Goal: Transaction & Acquisition: Purchase product/service

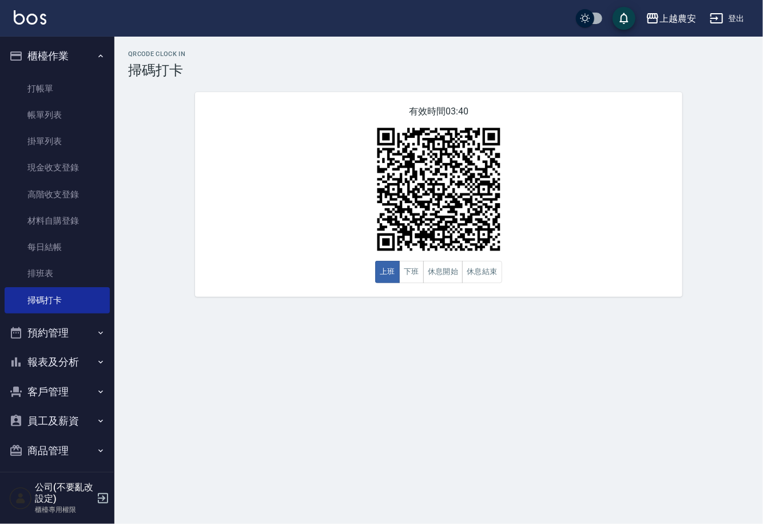
click at [64, 72] on ul "打帳單 帳單列表 掛單列表 現金收支登錄 高階收支登錄 材料自購登錄 每日結帳 排班表 掃碼打卡" at bounding box center [57, 194] width 105 height 247
click at [65, 81] on link "打帳單" at bounding box center [57, 88] width 105 height 26
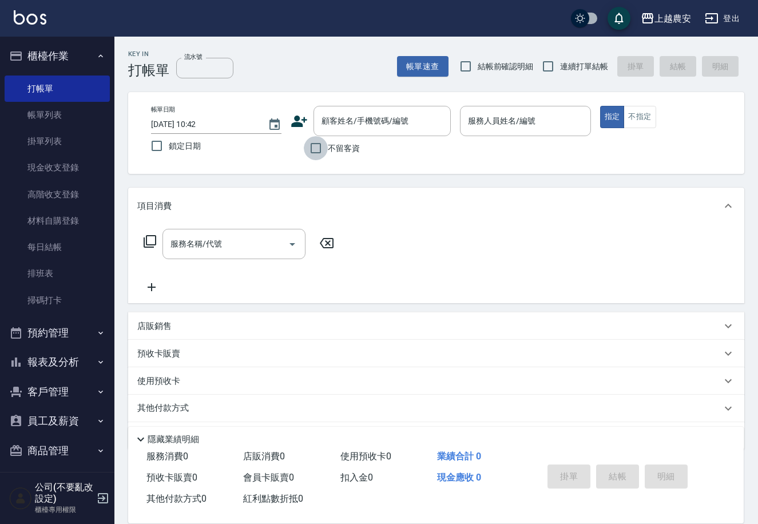
click at [323, 147] on input "不留客資" at bounding box center [316, 148] width 24 height 24
checkbox input "true"
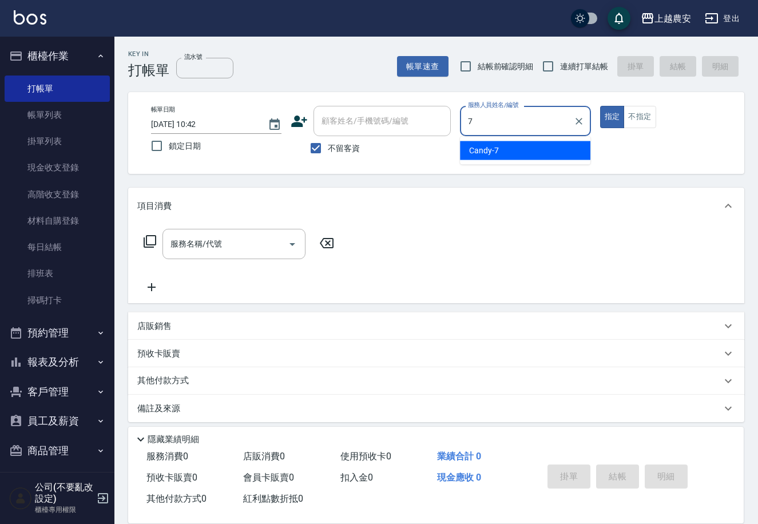
type input "Candy-7"
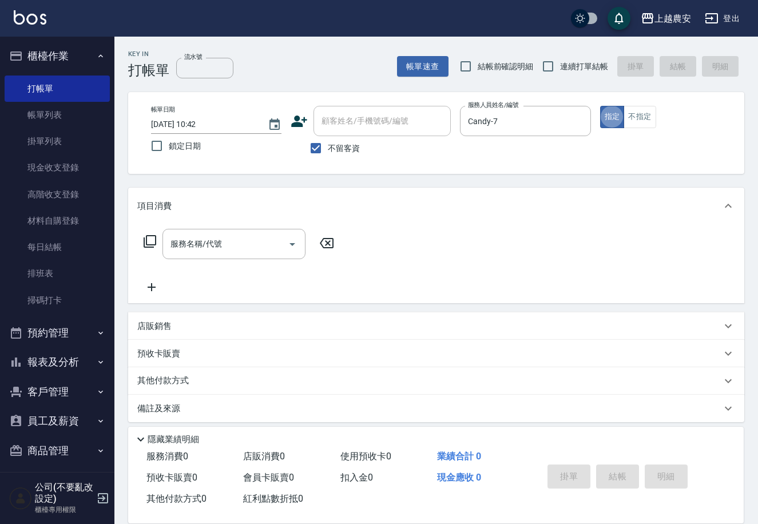
type button "true"
click at [628, 109] on button "不指定" at bounding box center [639, 117] width 32 height 22
drag, startPoint x: 265, startPoint y: 249, endPoint x: 241, endPoint y: 250, distance: 24.1
click at [264, 248] on input "服務名稱/代號" at bounding box center [226, 244] width 116 height 20
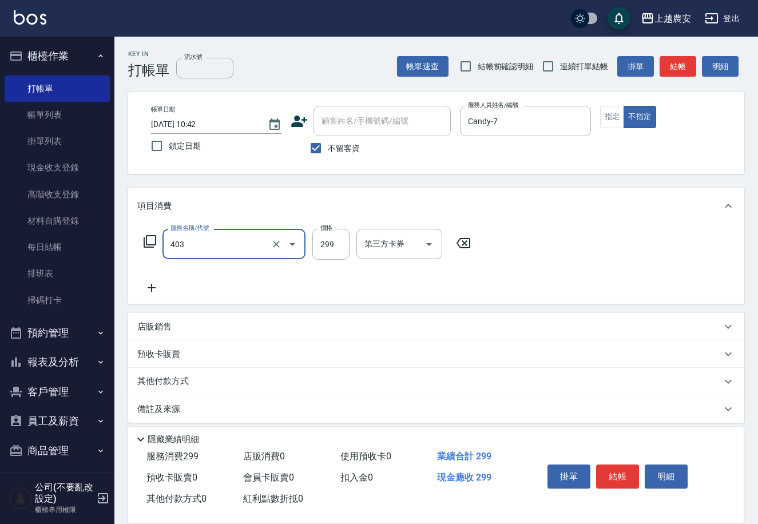
type input "剪髮(403)"
click at [623, 472] on button "結帳" at bounding box center [617, 476] width 43 height 24
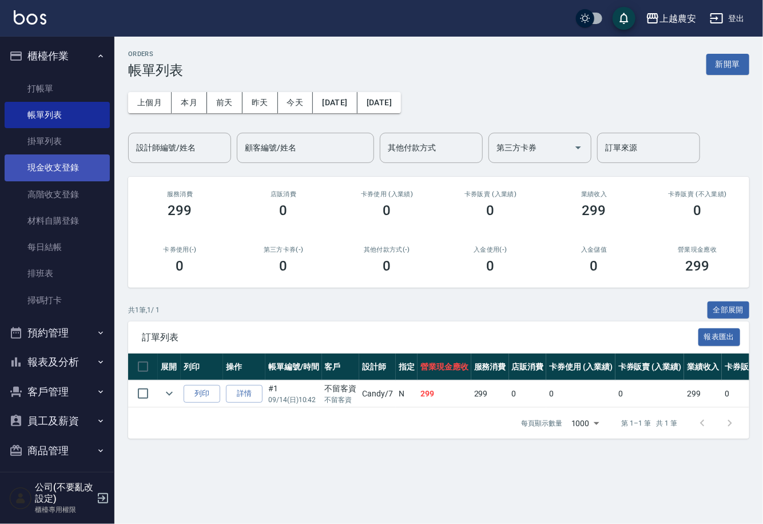
click at [56, 164] on link "現金收支登錄" at bounding box center [57, 167] width 105 height 26
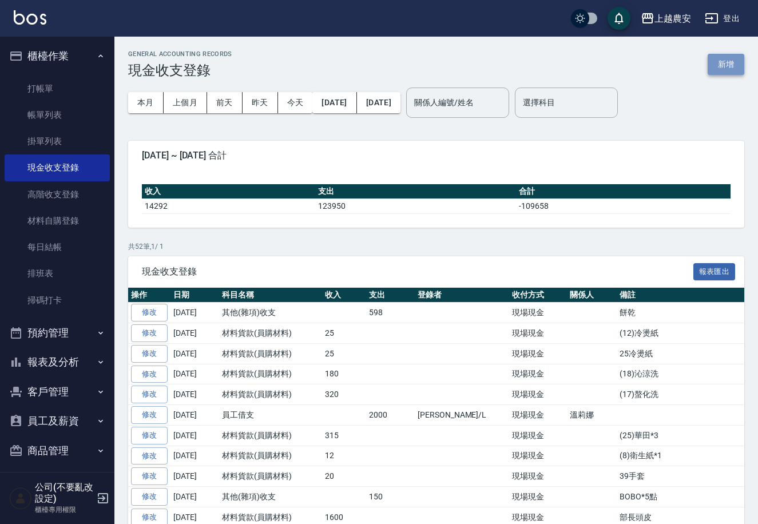
click at [730, 54] on button "新增" at bounding box center [725, 64] width 37 height 21
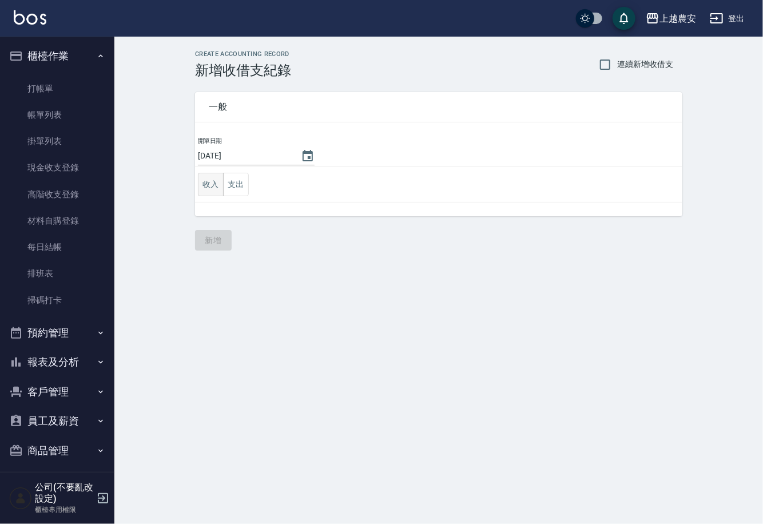
click at [221, 182] on button "收入" at bounding box center [211, 184] width 26 height 23
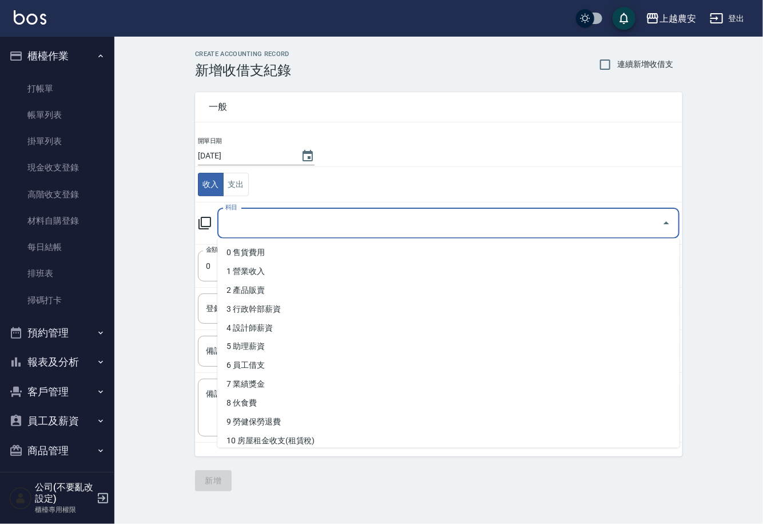
drag, startPoint x: 260, startPoint y: 213, endPoint x: 273, endPoint y: 222, distance: 15.6
click at [262, 213] on input "科目" at bounding box center [439, 223] width 435 height 20
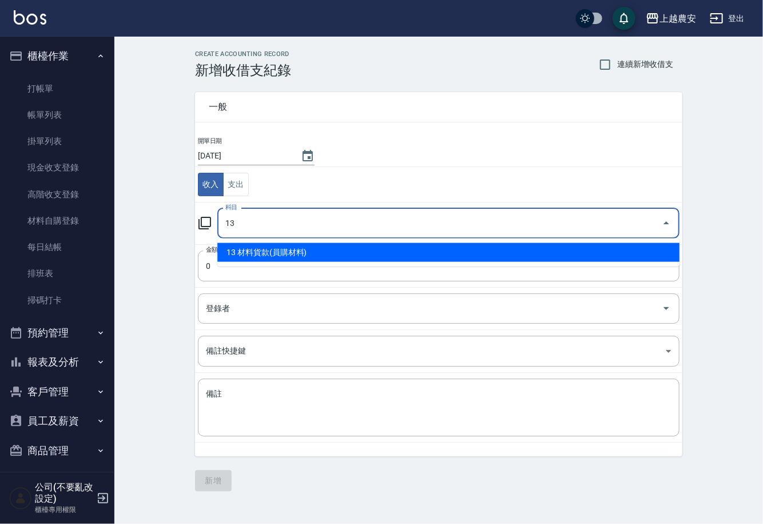
click at [651, 250] on li "13 材料貨款(員購材料)" at bounding box center [448, 252] width 462 height 19
type input "13 材料貨款(員購材料)"
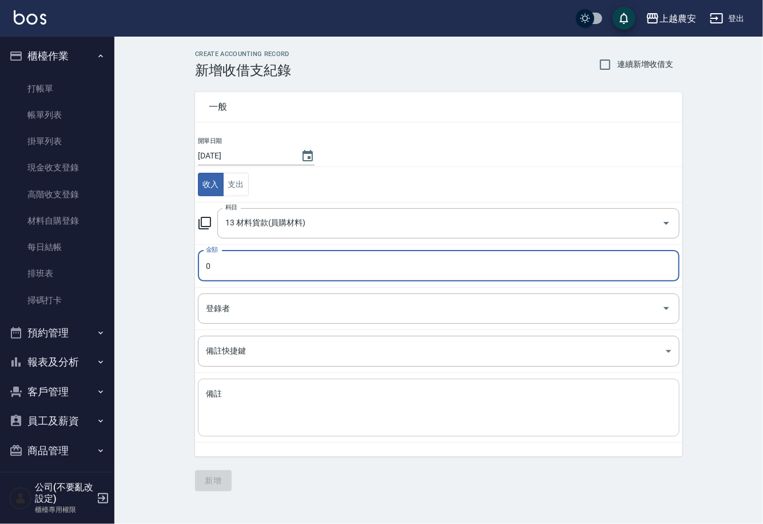
click at [542, 389] on textarea "備註" at bounding box center [438, 407] width 465 height 39
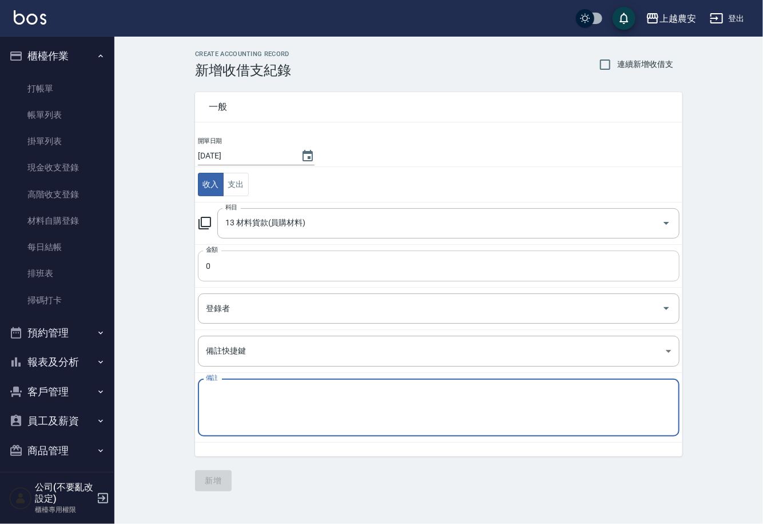
click at [460, 273] on input "0" at bounding box center [438, 265] width 481 height 31
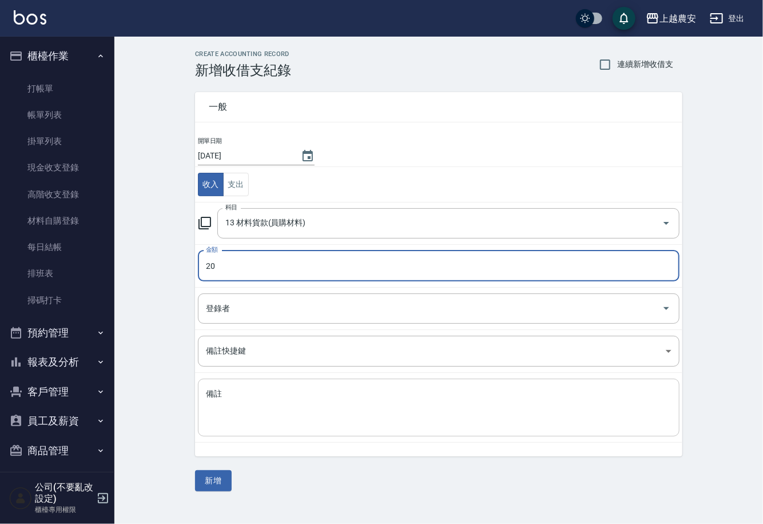
type input "20"
click at [450, 380] on div "x 備註" at bounding box center [438, 408] width 481 height 58
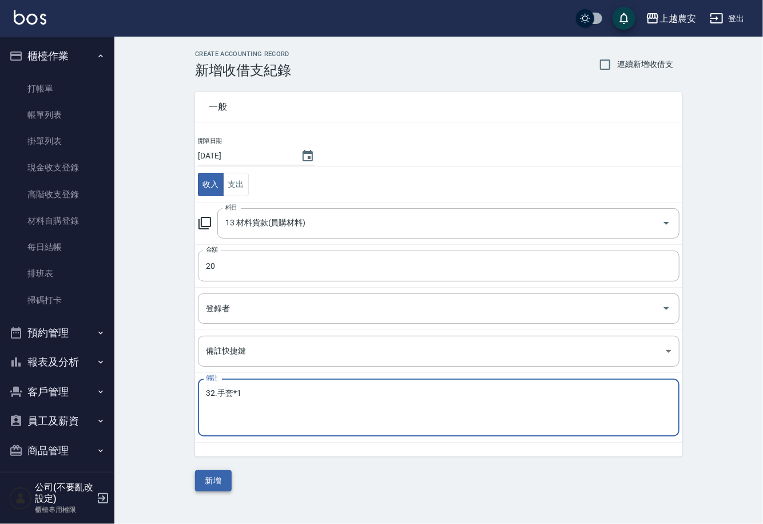
type textarea "32.手套*1"
click at [209, 487] on button "新增" at bounding box center [213, 480] width 37 height 21
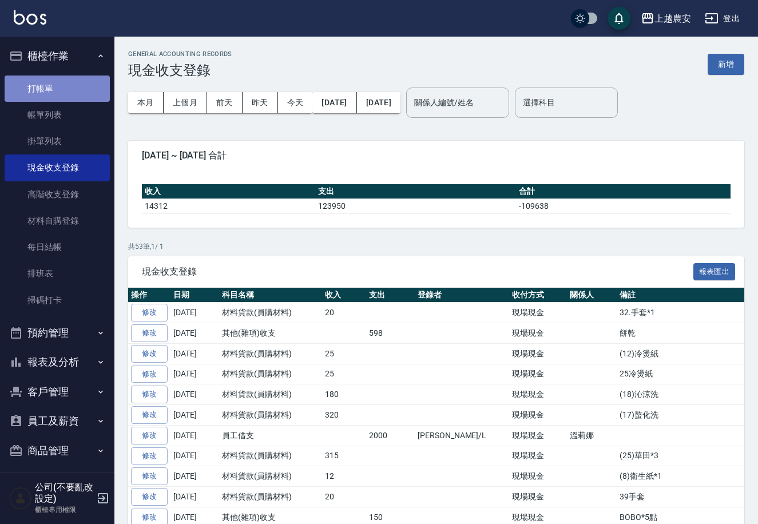
click at [59, 98] on link "打帳單" at bounding box center [57, 88] width 105 height 26
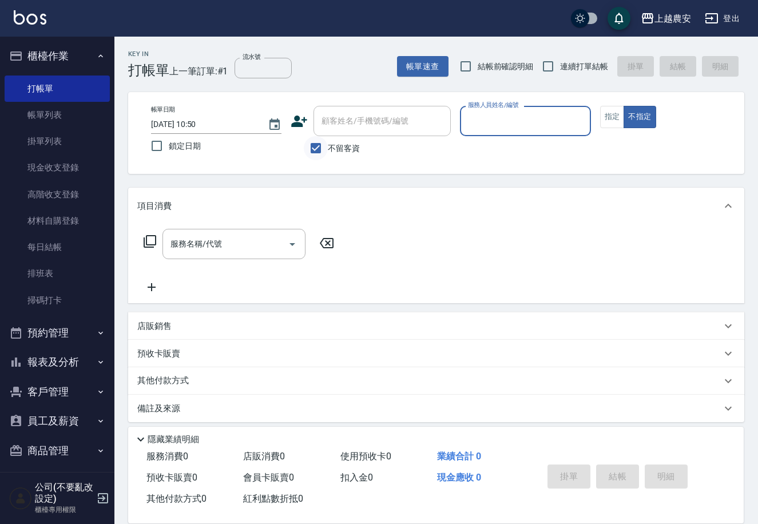
click at [316, 149] on input "不留客資" at bounding box center [316, 148] width 24 height 24
checkbox input "false"
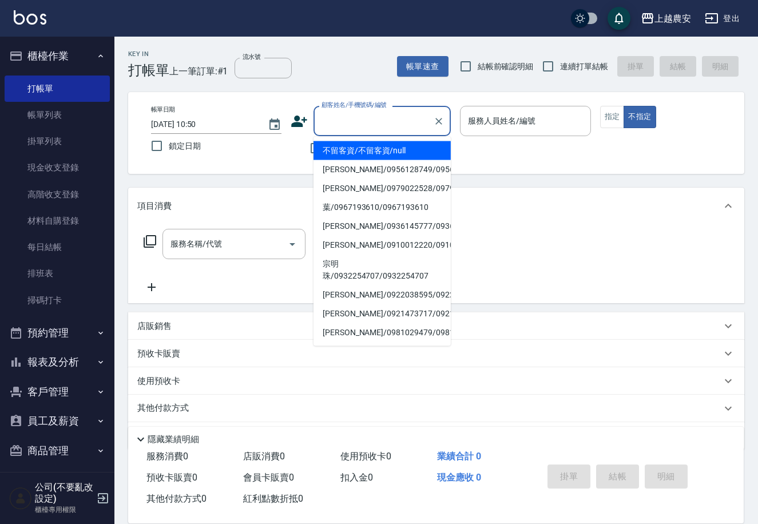
click at [321, 128] on input "顧客姓名/手機號碼/編號" at bounding box center [374, 121] width 110 height 20
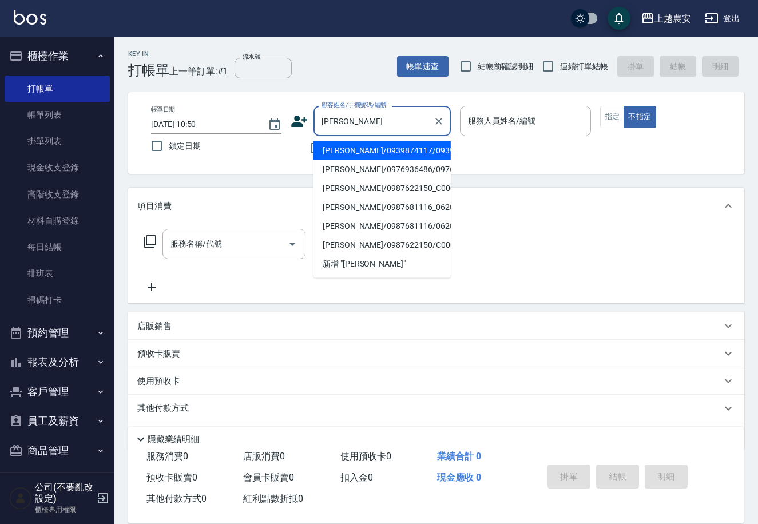
click at [359, 152] on li "[PERSON_NAME]/0939874117/0939874117" at bounding box center [381, 150] width 137 height 19
type input "[PERSON_NAME]/0939874117/0939874117"
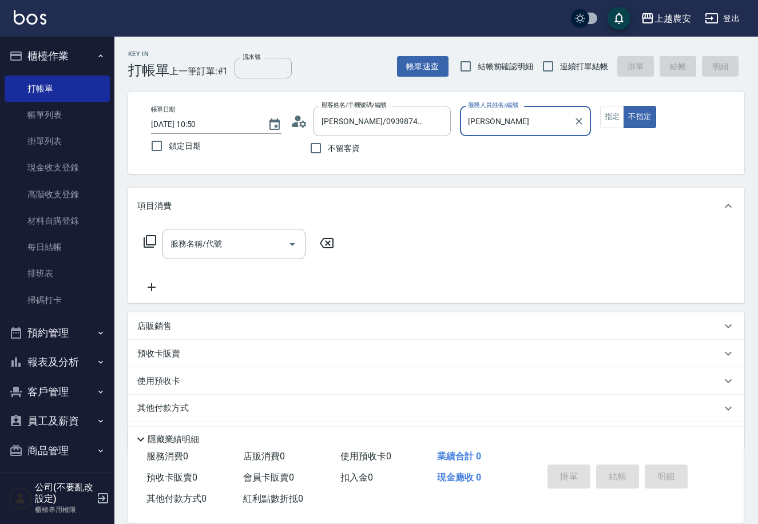
type input "[PERSON_NAME]"
click at [604, 113] on button "指定" at bounding box center [612, 117] width 25 height 22
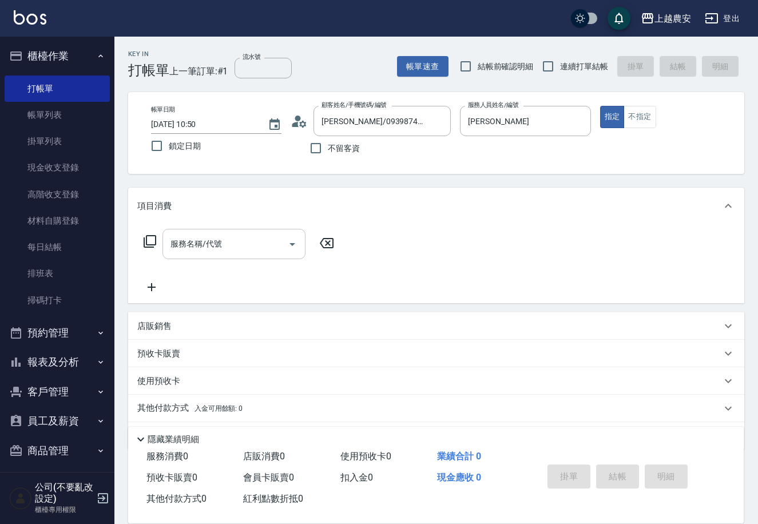
click at [188, 242] on div "服務名稱/代號 服務名稱/代號" at bounding box center [233, 244] width 143 height 30
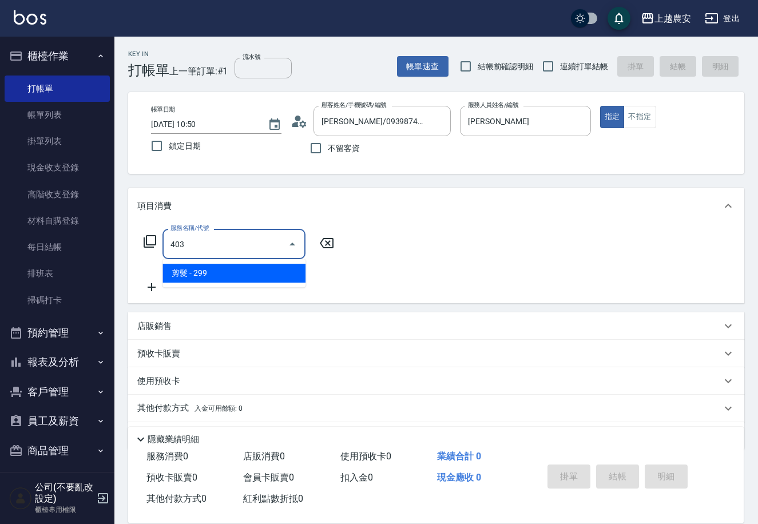
type input "剪髮(403)"
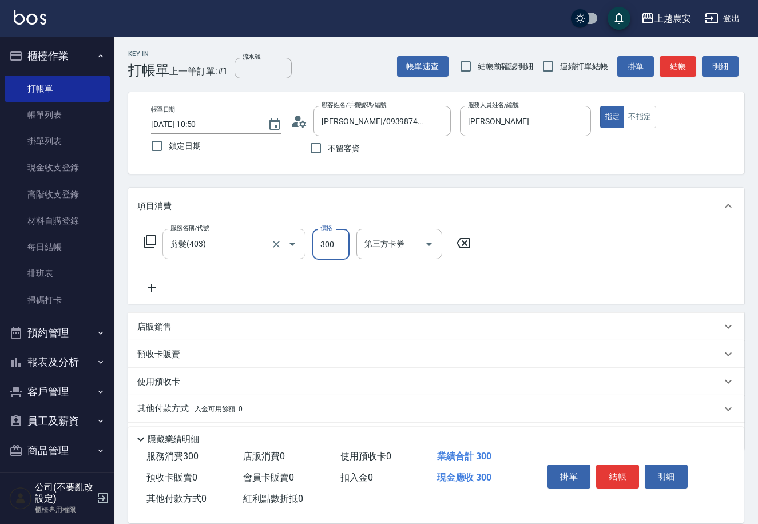
type input "300"
click at [624, 469] on button "結帳" at bounding box center [617, 476] width 43 height 24
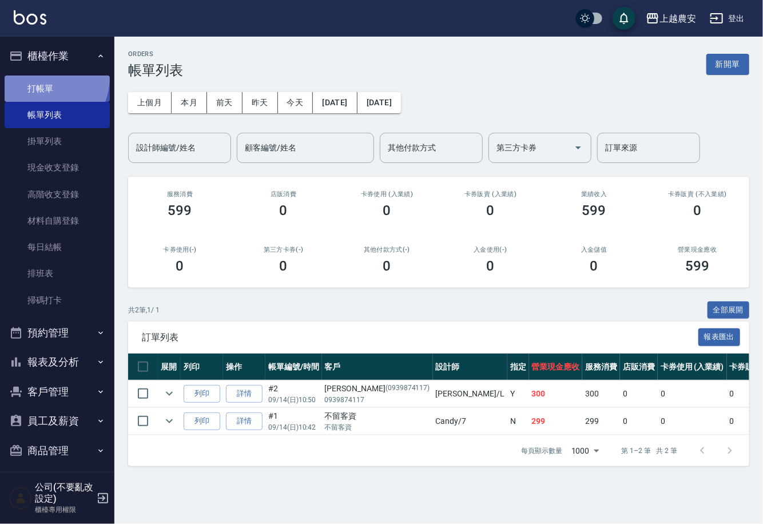
click at [43, 77] on link "打帳單" at bounding box center [57, 88] width 105 height 26
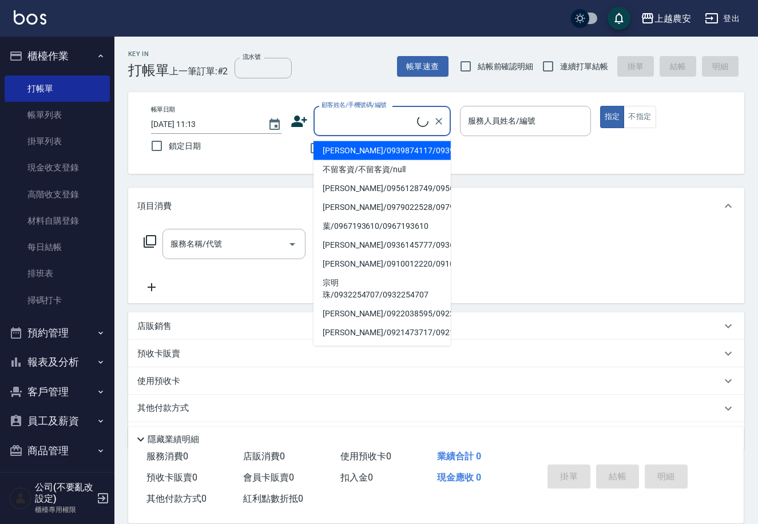
click at [361, 129] on input "顧客姓名/手機號碼/編號" at bounding box center [368, 121] width 98 height 20
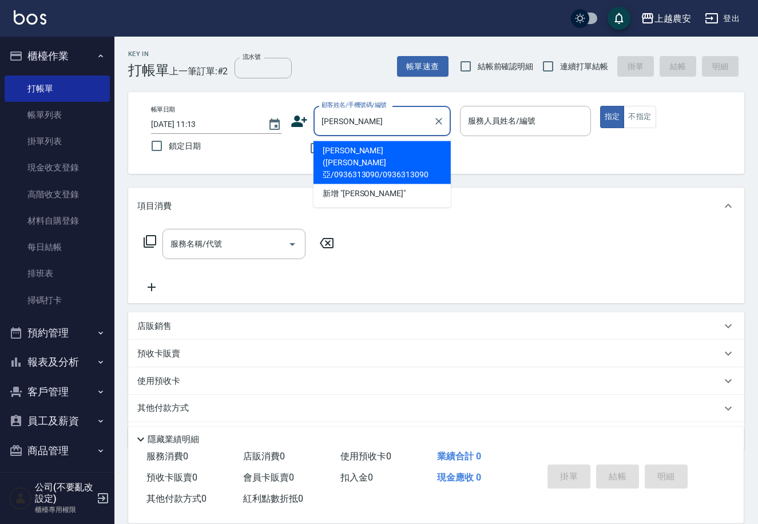
click at [368, 149] on li "[PERSON_NAME]([PERSON_NAME]亞/0936313090/0936313090" at bounding box center [381, 162] width 137 height 43
type input "[PERSON_NAME]([PERSON_NAME]亞/0936313090/0936313090"
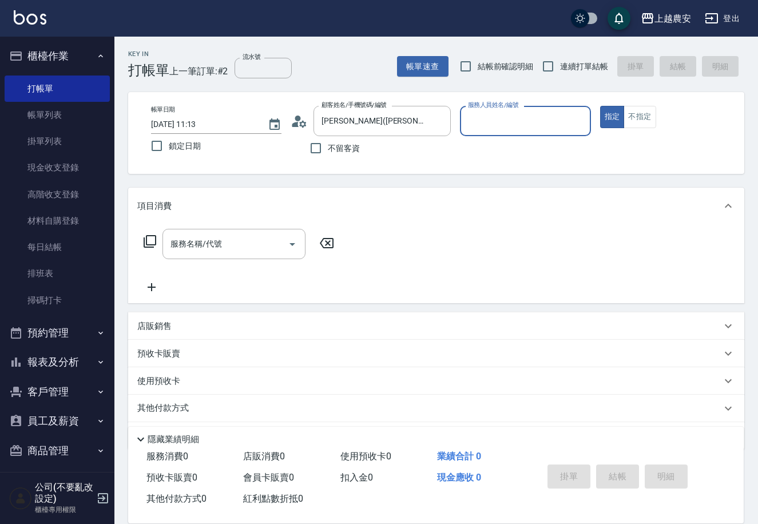
type input "Candy-7"
click at [226, 256] on div "服務名稱/代號" at bounding box center [233, 244] width 143 height 30
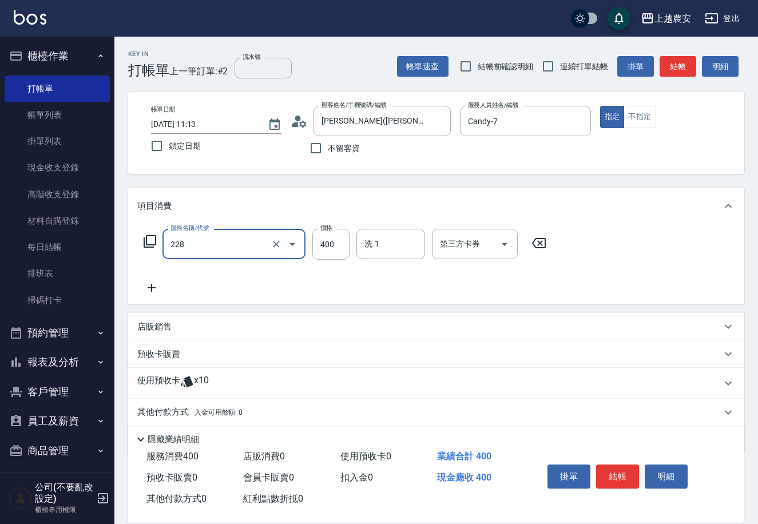
type input "洗髮(228)"
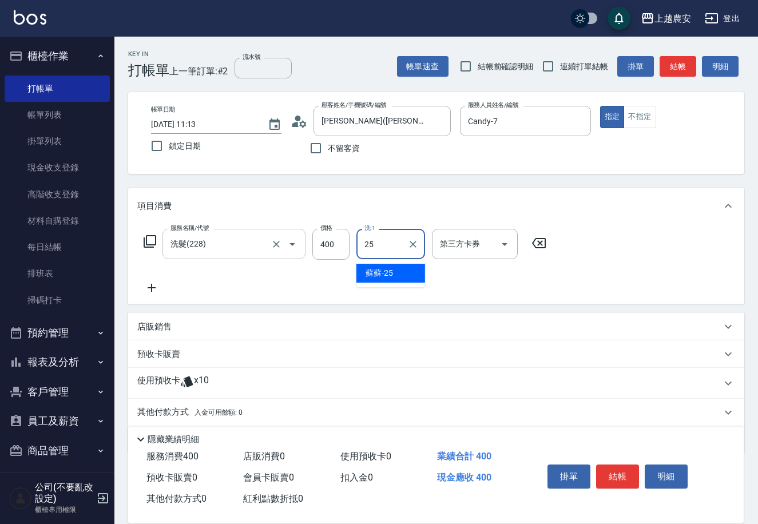
type input "蘇蘇-25"
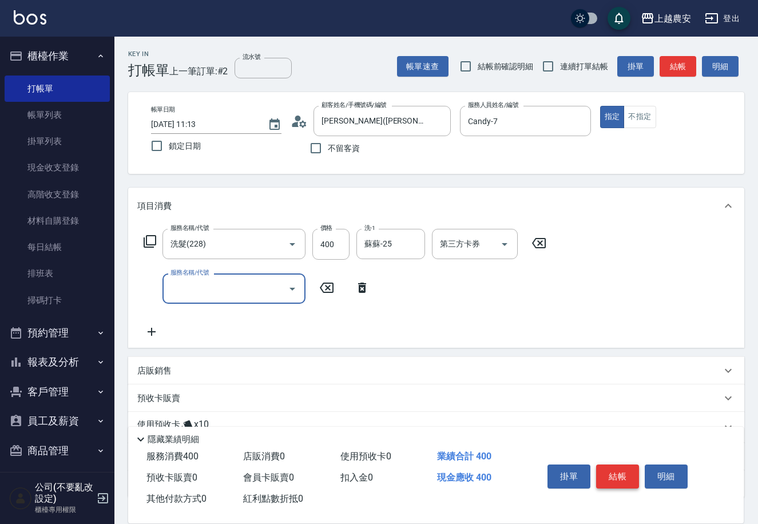
click at [625, 464] on button "結帳" at bounding box center [617, 476] width 43 height 24
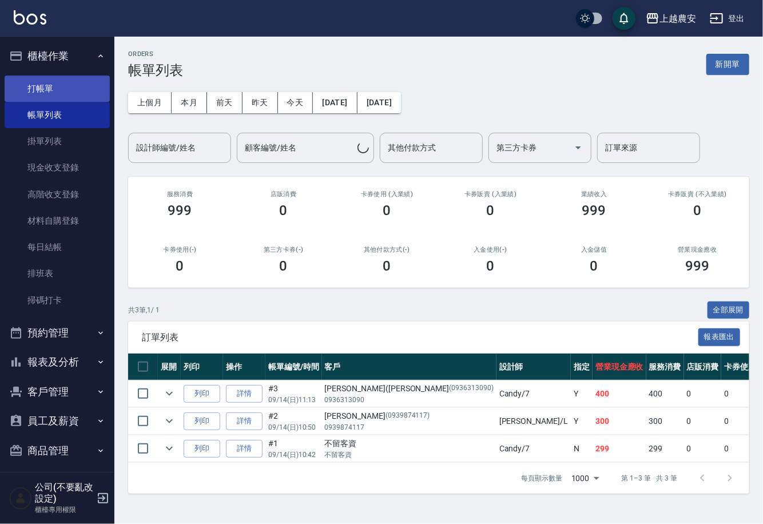
click at [39, 75] on link "打帳單" at bounding box center [57, 88] width 105 height 26
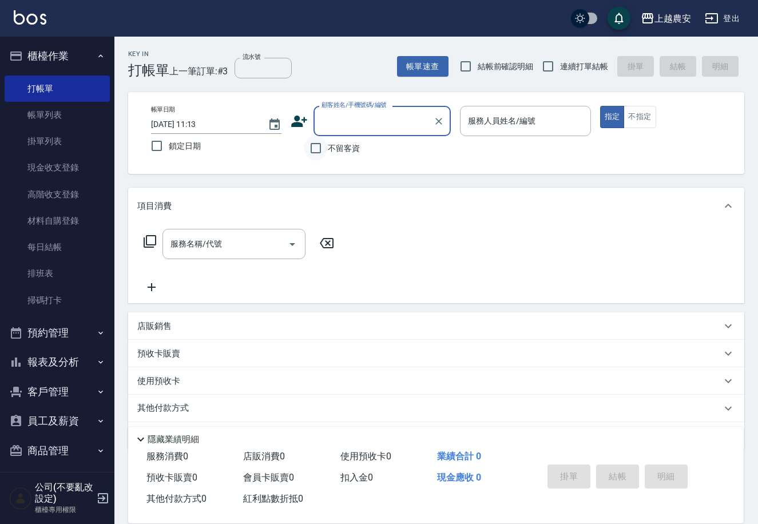
click at [324, 152] on input "不留客資" at bounding box center [316, 148] width 24 height 24
checkbox input "true"
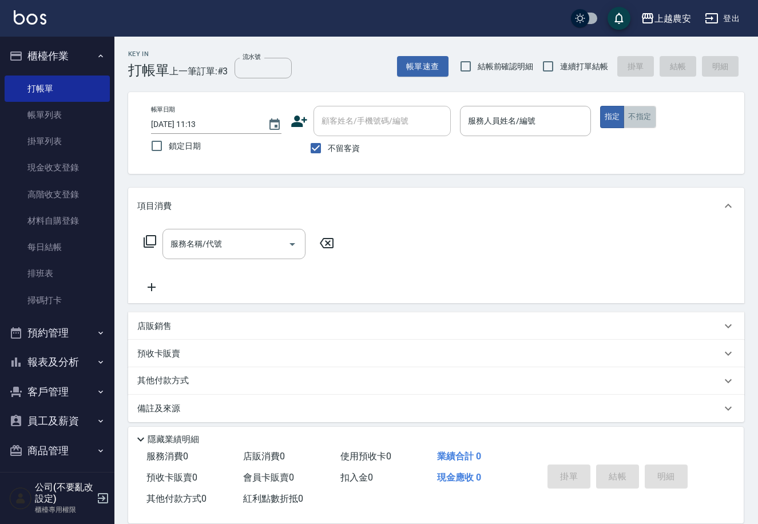
click at [639, 113] on button "不指定" at bounding box center [639, 117] width 32 height 22
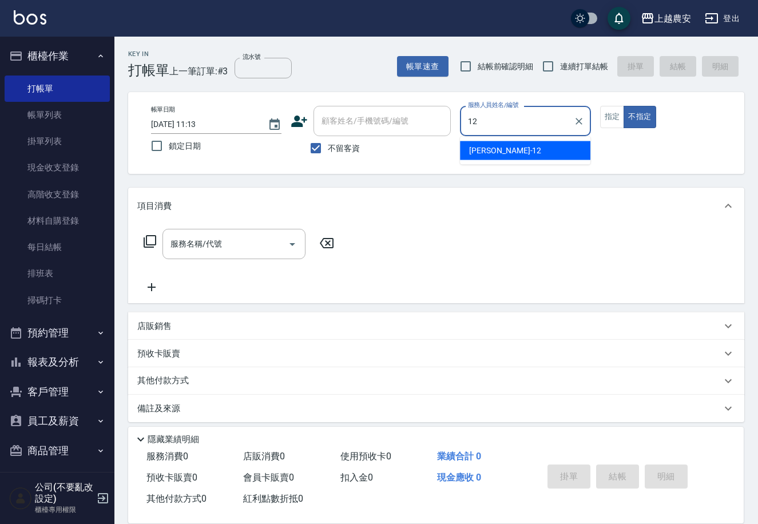
type input "Yoko-12"
type button "false"
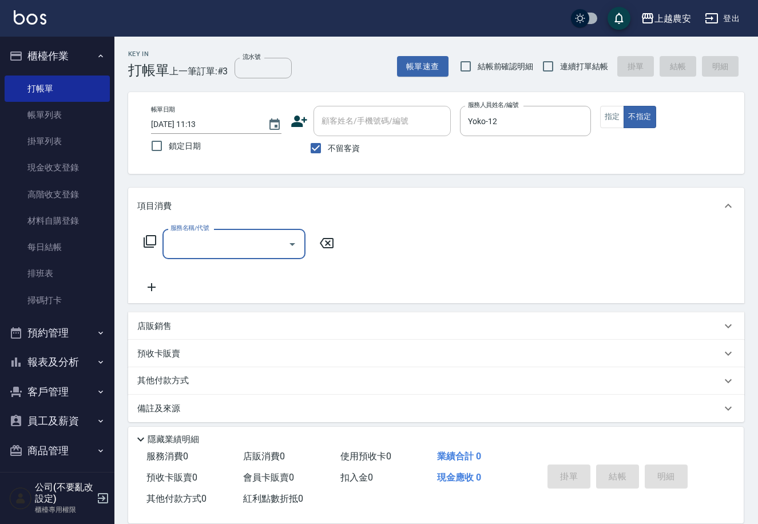
type input "5"
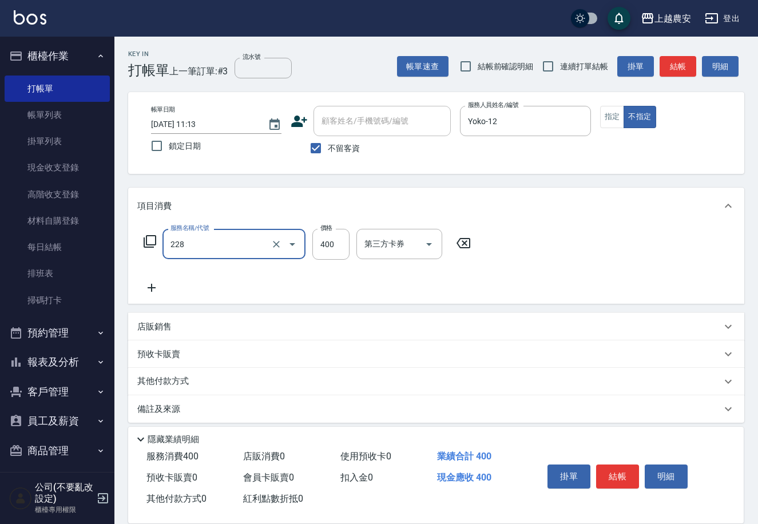
type input "洗髮(228)"
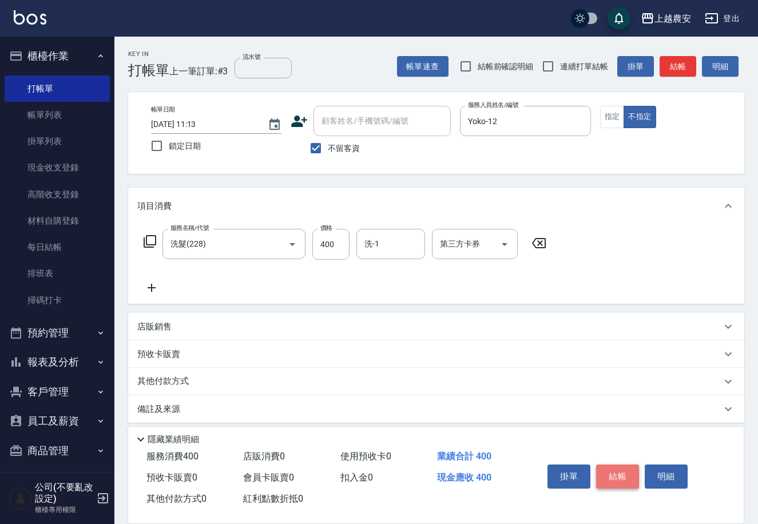
click at [619, 478] on button "結帳" at bounding box center [617, 476] width 43 height 24
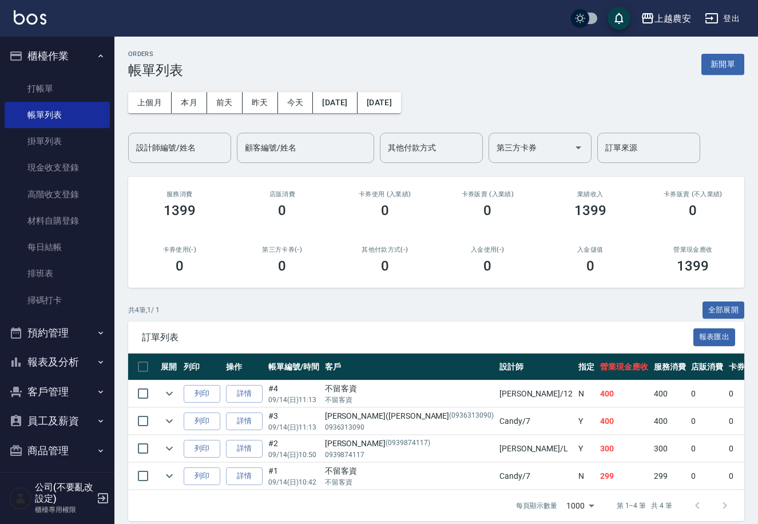
scroll to position [21, 0]
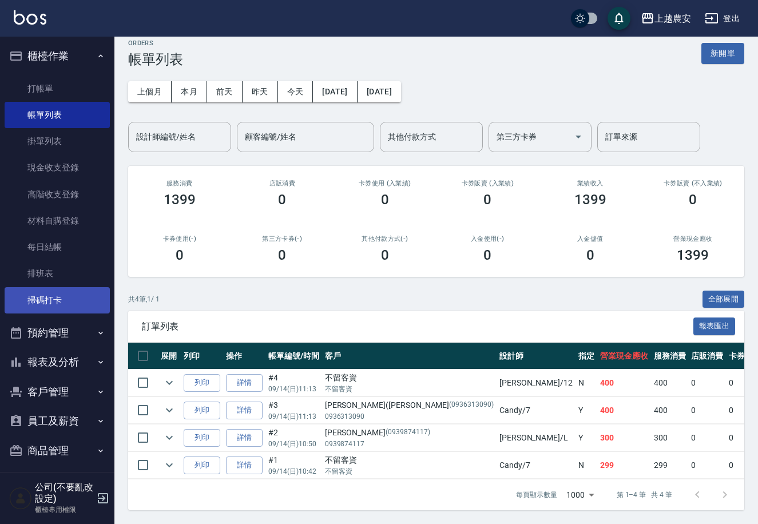
click at [77, 306] on link "掃碼打卡" at bounding box center [57, 300] width 105 height 26
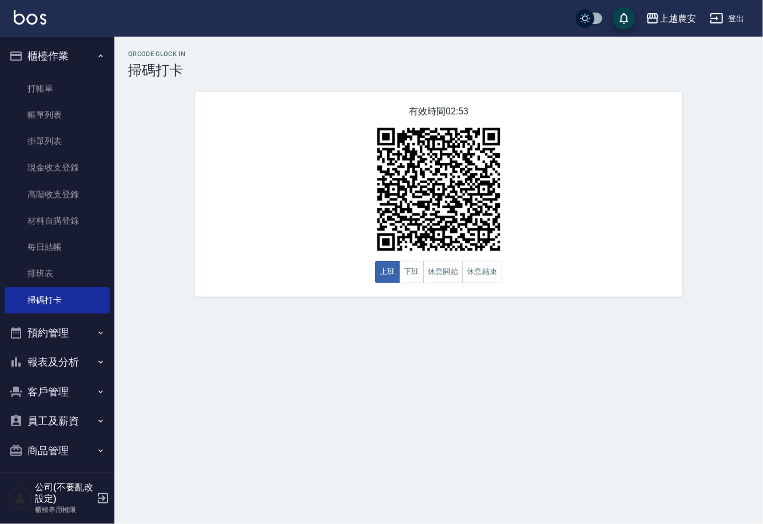
click at [84, 69] on button "櫃檯作業" at bounding box center [57, 56] width 105 height 30
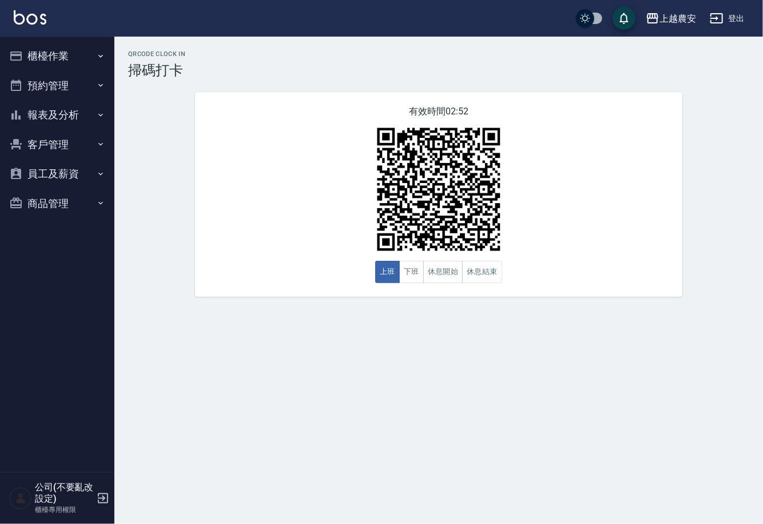
click at [82, 47] on button "櫃檯作業" at bounding box center [57, 56] width 105 height 30
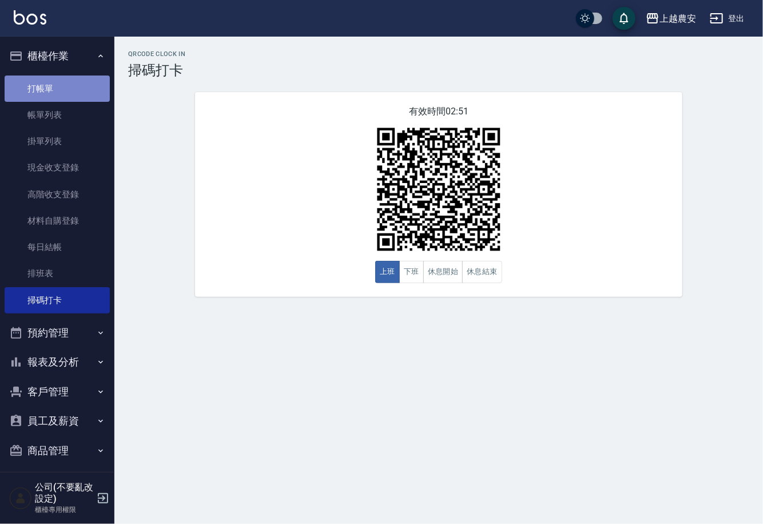
click at [82, 87] on link "打帳單" at bounding box center [57, 88] width 105 height 26
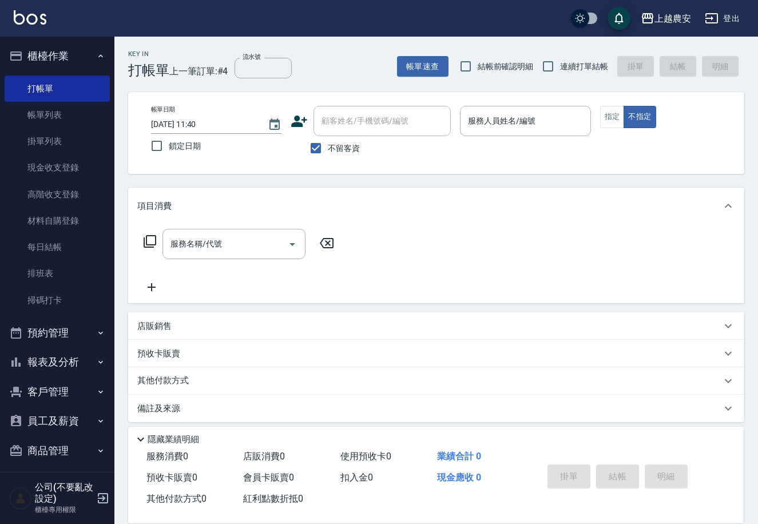
click at [346, 155] on label "不留客資" at bounding box center [332, 148] width 56 height 24
click at [328, 155] on input "不留客資" at bounding box center [316, 148] width 24 height 24
checkbox input "false"
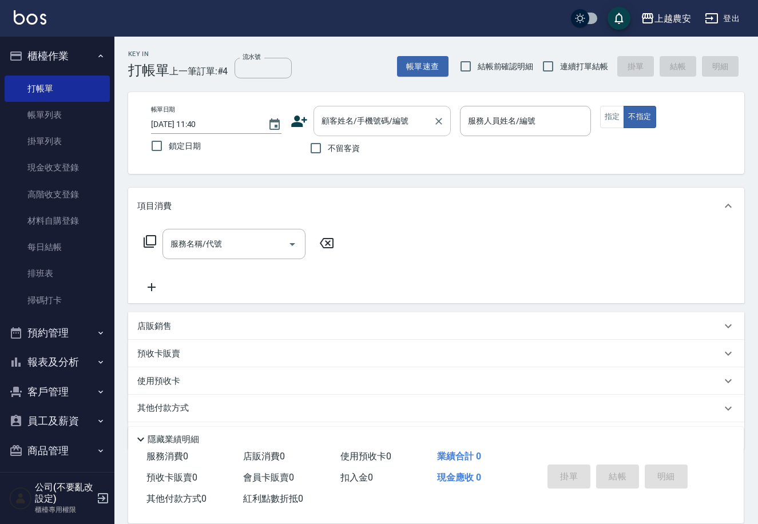
click at [345, 134] on div "顧客姓名/手機號碼/編號" at bounding box center [381, 121] width 137 height 30
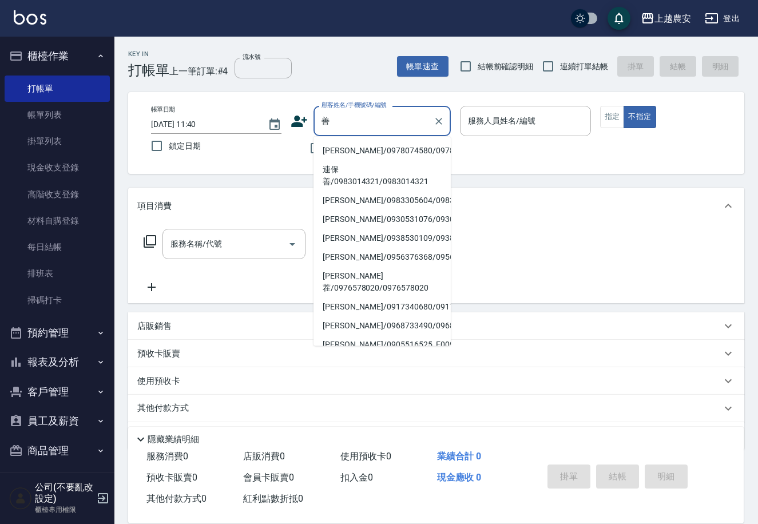
type input "擅"
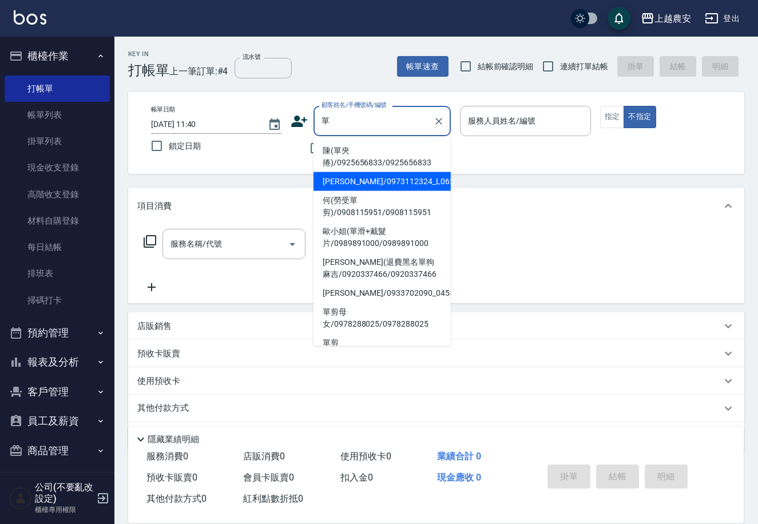
click at [351, 178] on li "[PERSON_NAME]/0973112324_L0623_[PERSON_NAME]/L0623" at bounding box center [381, 181] width 137 height 19
type input "[PERSON_NAME]/0973112324_L0623_[PERSON_NAME]/L0623"
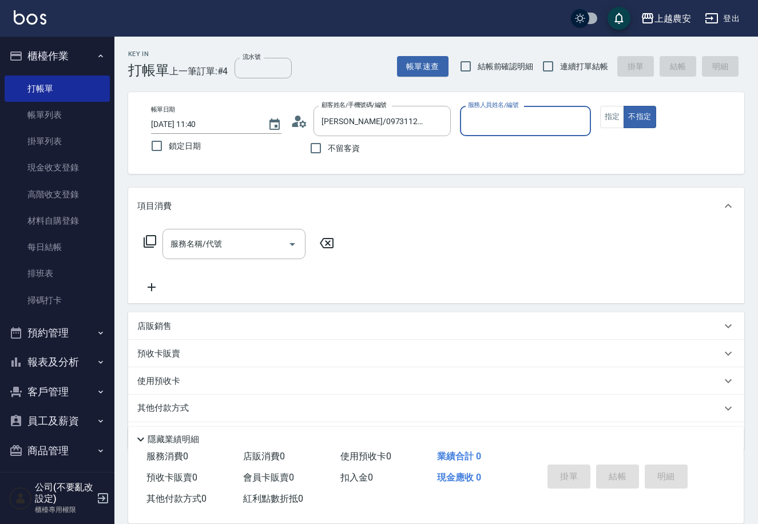
type input "[PERSON_NAME]"
click at [603, 118] on button "指定" at bounding box center [612, 117] width 25 height 22
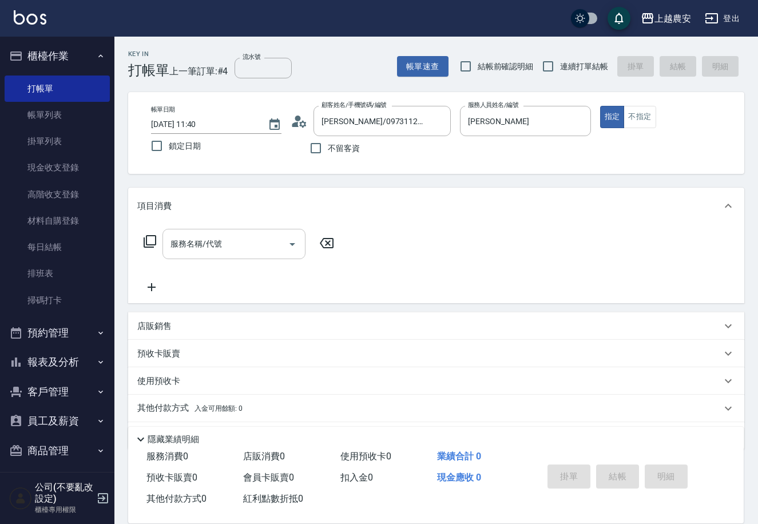
click at [209, 248] on input "服務名稱/代號" at bounding box center [226, 244] width 116 height 20
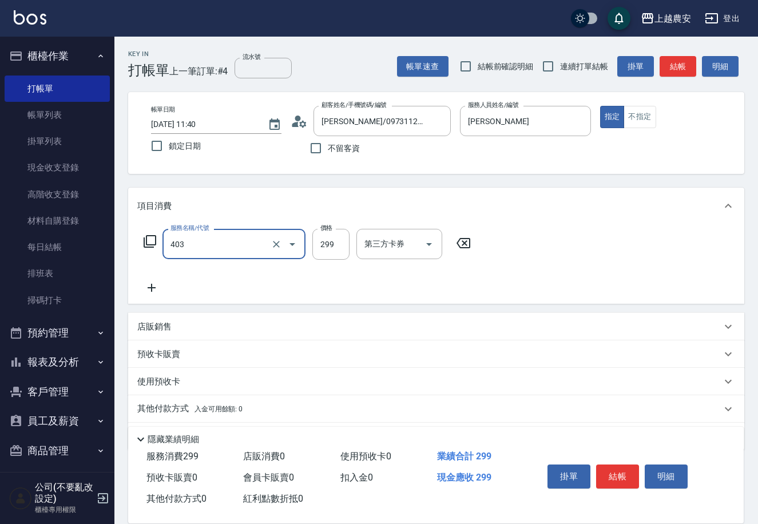
type input "剪髮(403)"
type input "400"
click at [617, 472] on button "結帳" at bounding box center [617, 476] width 43 height 24
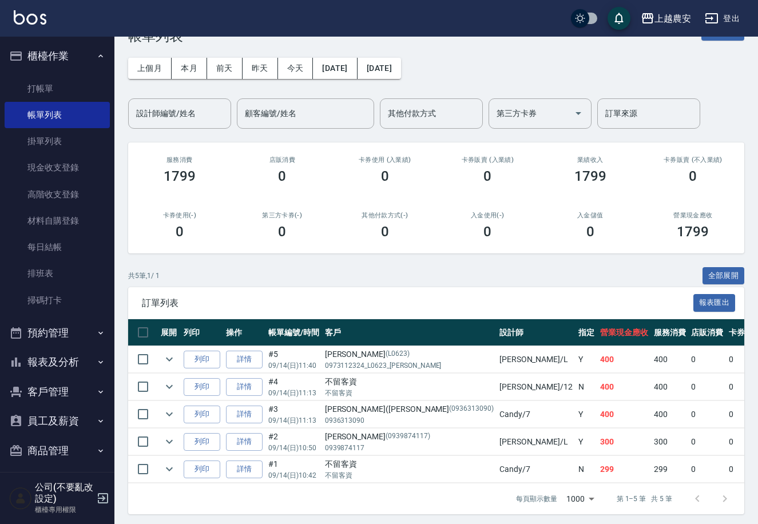
scroll to position [49, 0]
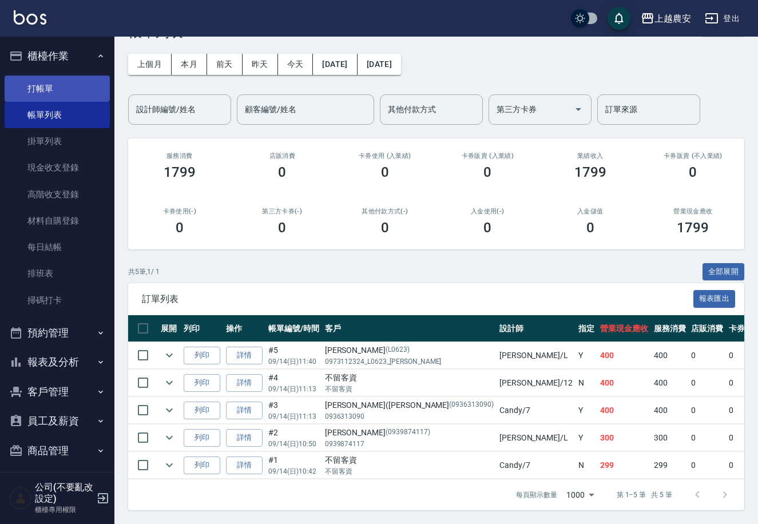
click at [97, 79] on link "打帳單" at bounding box center [57, 88] width 105 height 26
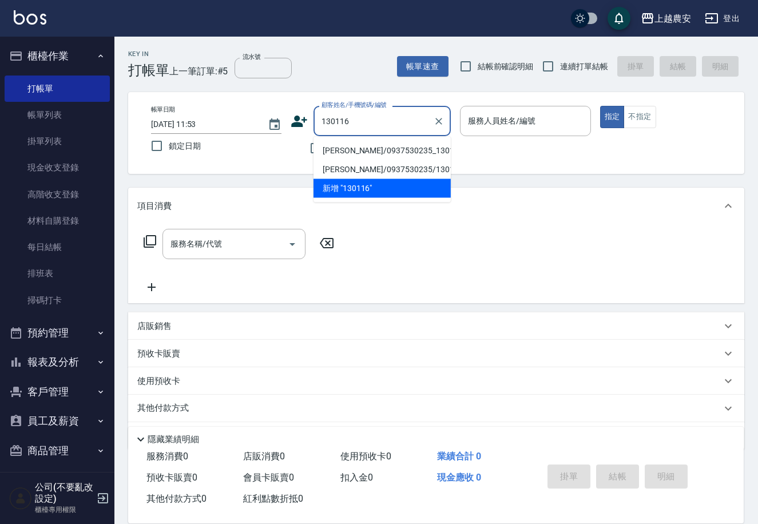
click at [385, 153] on li "[PERSON_NAME]/0937530235_130116_[PERSON_NAME]/130116" at bounding box center [381, 150] width 137 height 19
type input "[PERSON_NAME]/0937530235_130116_[PERSON_NAME]/130116"
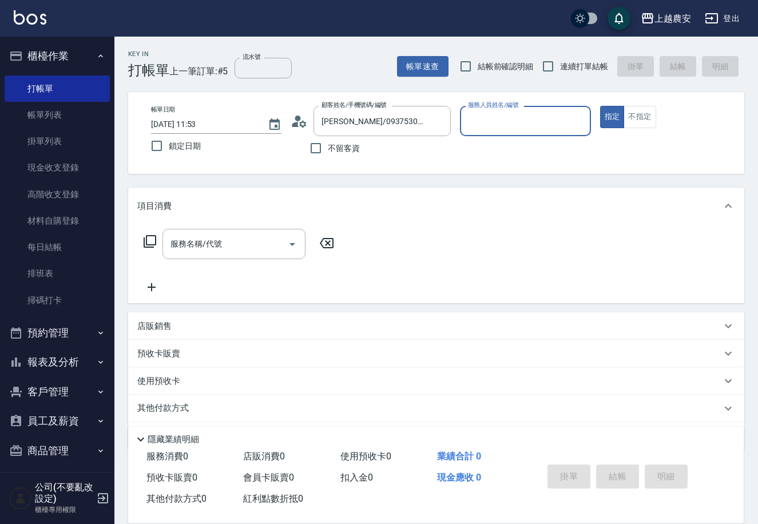
type input "Nana-13"
click at [189, 249] on div "服務名稱/代號 服務名稱/代號" at bounding box center [233, 244] width 143 height 30
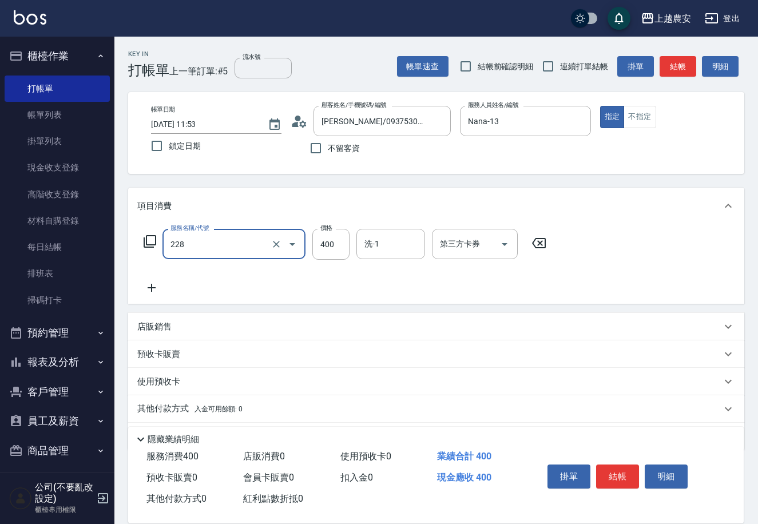
type input "洗髮(228)"
click at [268, 244] on button "Clear" at bounding box center [276, 244] width 16 height 16
type input "剪髮(403)"
type input "400"
click at [366, 316] on div "店販銷售" at bounding box center [436, 326] width 616 height 27
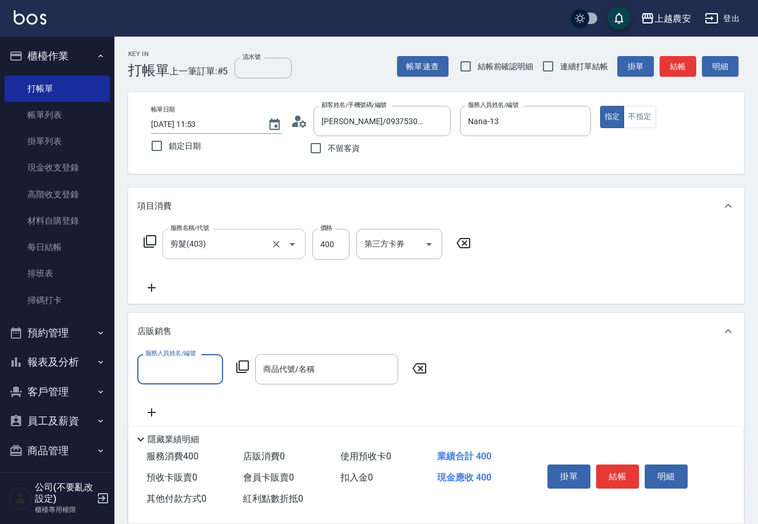
scroll to position [1, 0]
type input "450"
click at [217, 365] on button "Clear" at bounding box center [211, 369] width 16 height 16
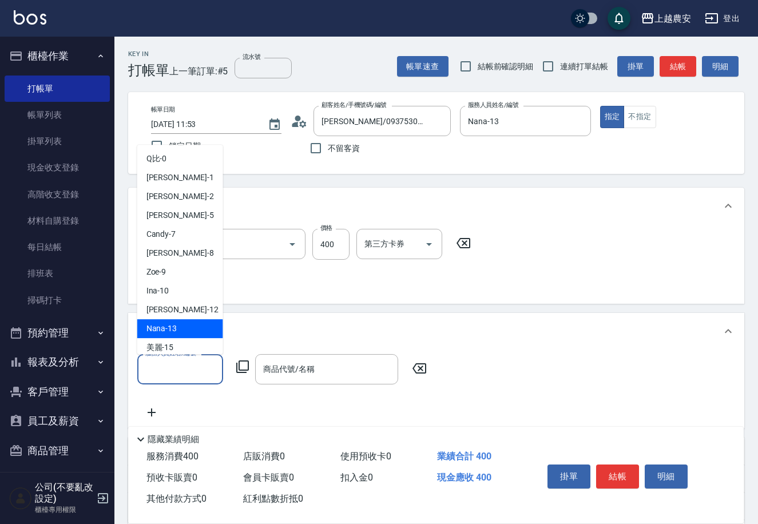
click at [163, 325] on span "Nana -13" at bounding box center [161, 329] width 31 height 12
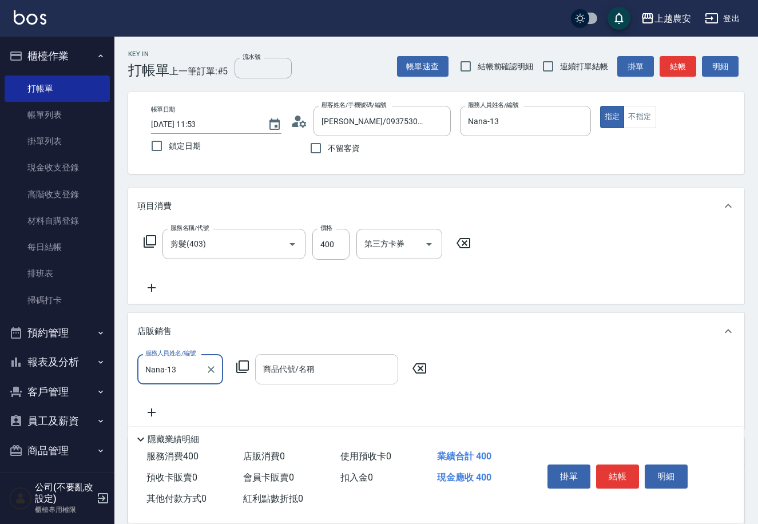
type input "Nana-13"
click at [305, 369] on div "商品代號/名稱 商品代號/名稱" at bounding box center [326, 369] width 143 height 30
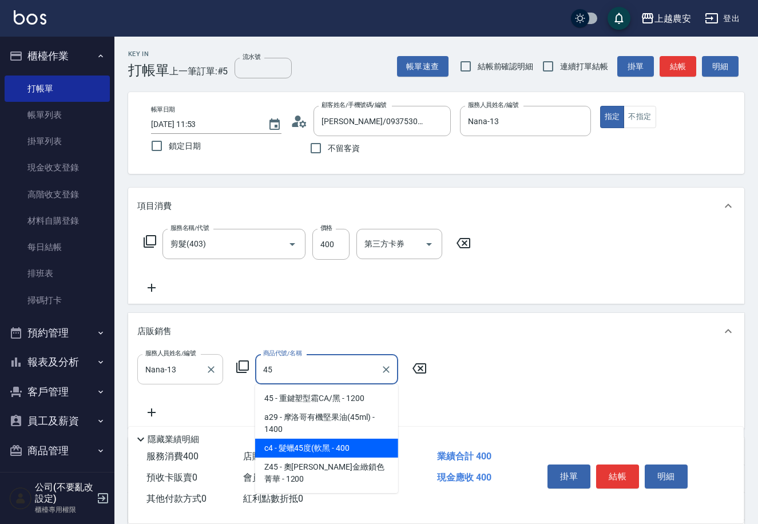
click at [332, 439] on span "c4 - 髮蠟45度(軟黑 - 400" at bounding box center [326, 448] width 143 height 19
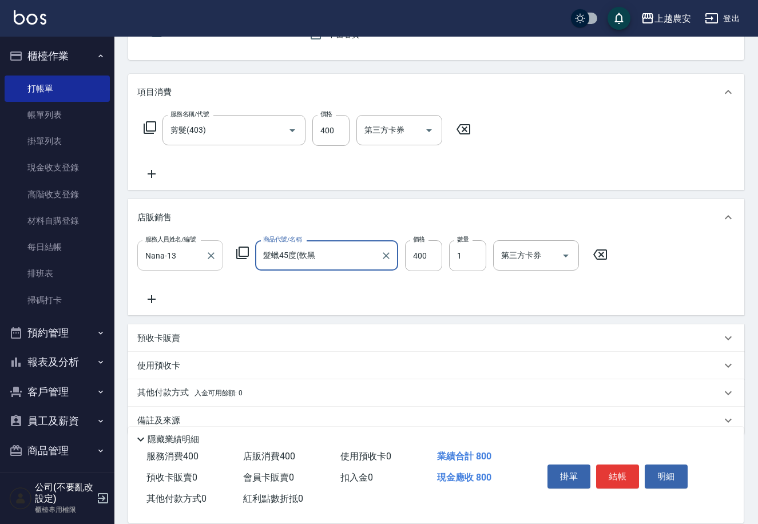
scroll to position [121, 0]
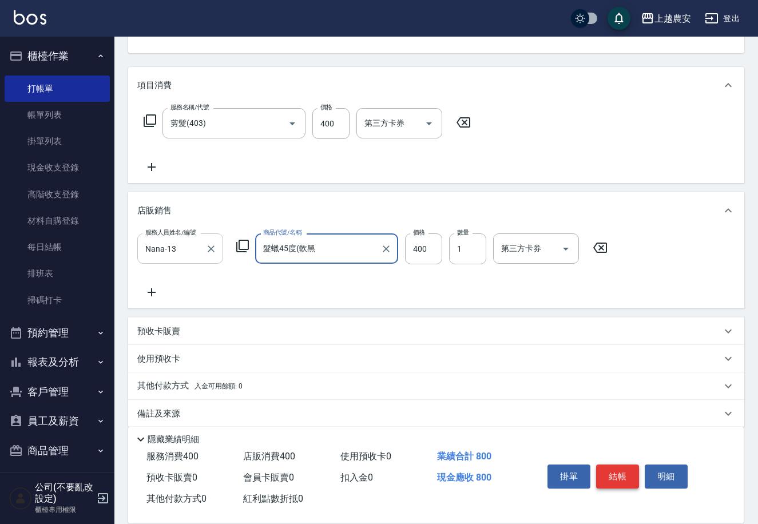
type input "髮蠟45度(軟黑"
click at [617, 464] on button "結帳" at bounding box center [617, 476] width 43 height 24
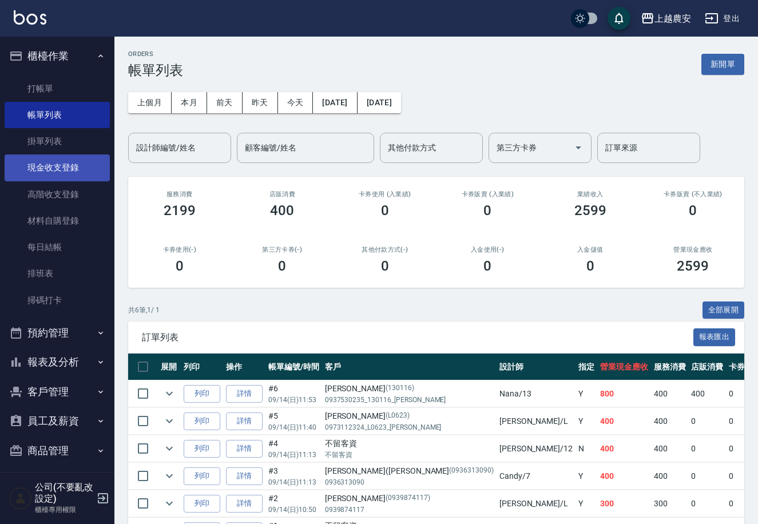
click at [87, 171] on link "現金收支登錄" at bounding box center [57, 167] width 105 height 26
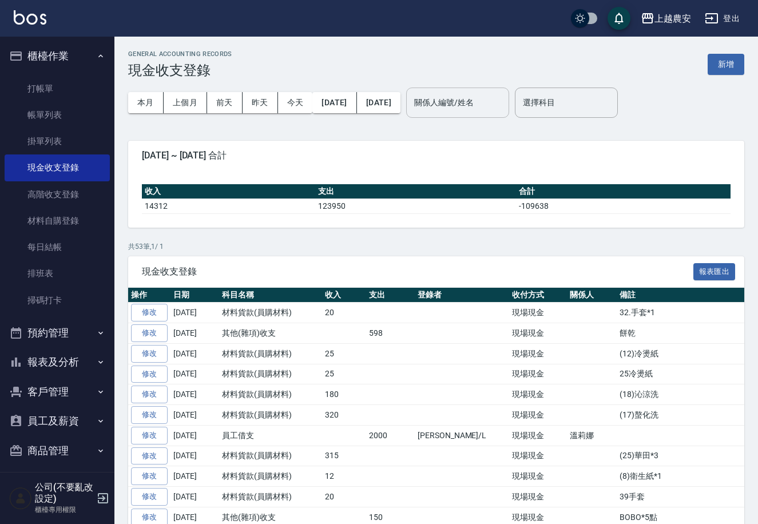
click at [455, 114] on div "關係人編號/姓名" at bounding box center [457, 102] width 103 height 30
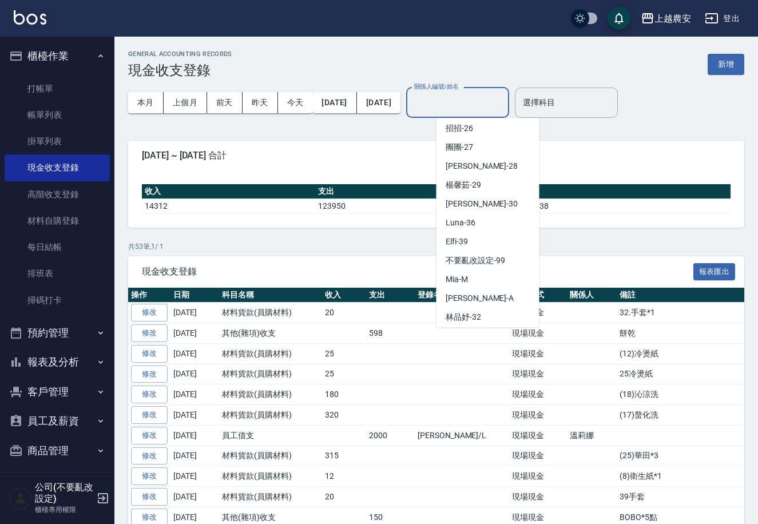
scroll to position [516, 0]
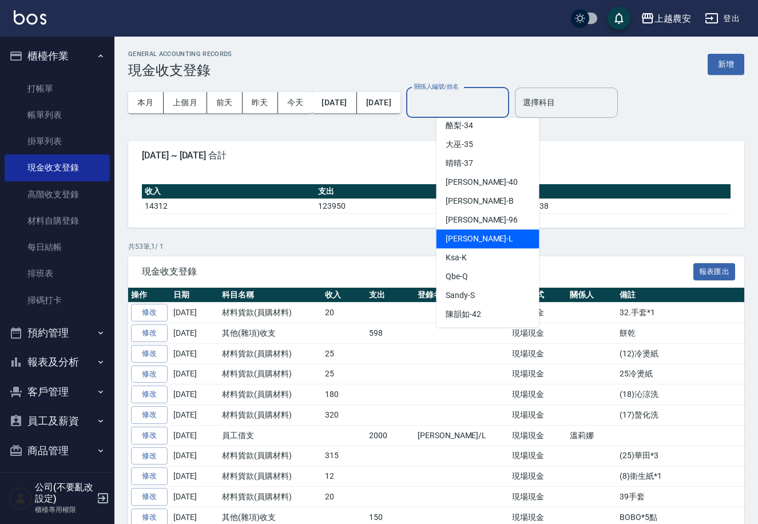
click at [483, 240] on div "[PERSON_NAME]" at bounding box center [487, 238] width 103 height 19
type input "[PERSON_NAME]"
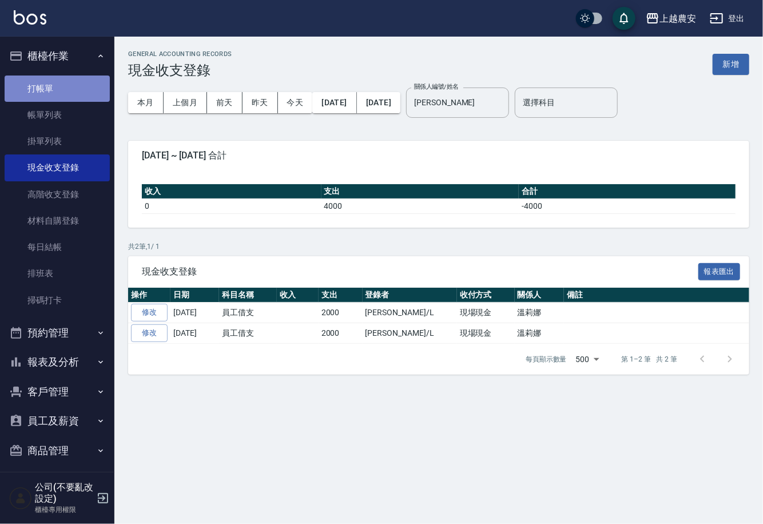
click at [59, 93] on link "打帳單" at bounding box center [57, 88] width 105 height 26
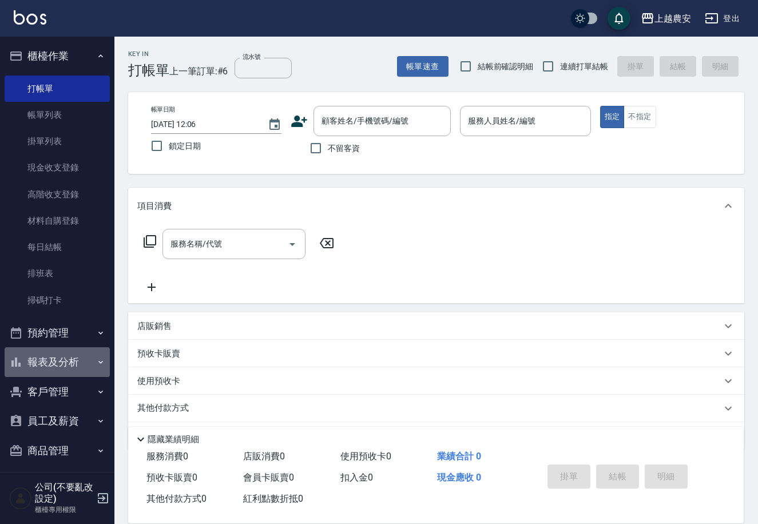
click at [68, 357] on button "報表及分析" at bounding box center [57, 362] width 105 height 30
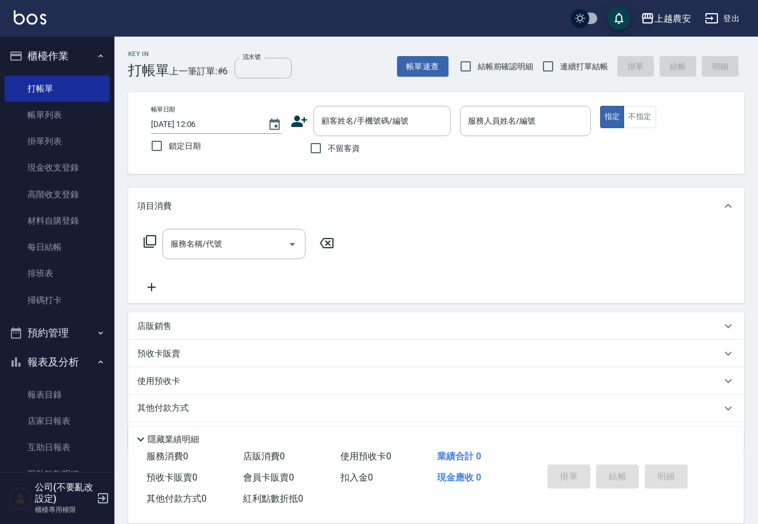
scroll to position [174, 0]
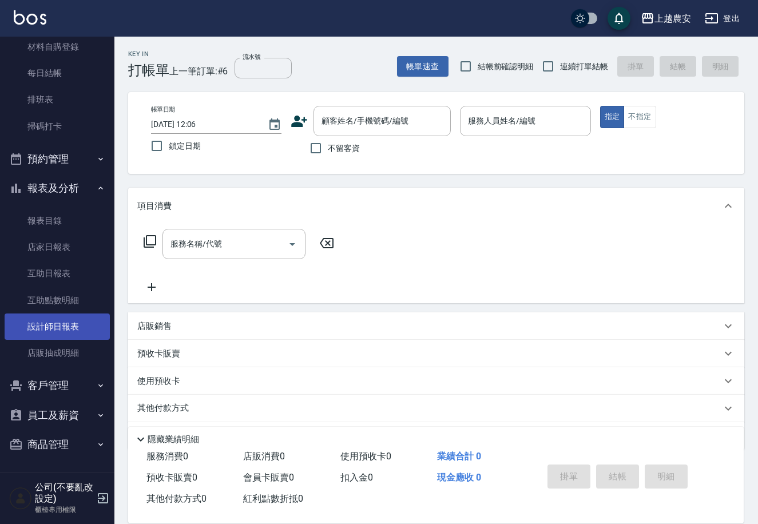
click at [46, 329] on link "設計師日報表" at bounding box center [57, 326] width 105 height 26
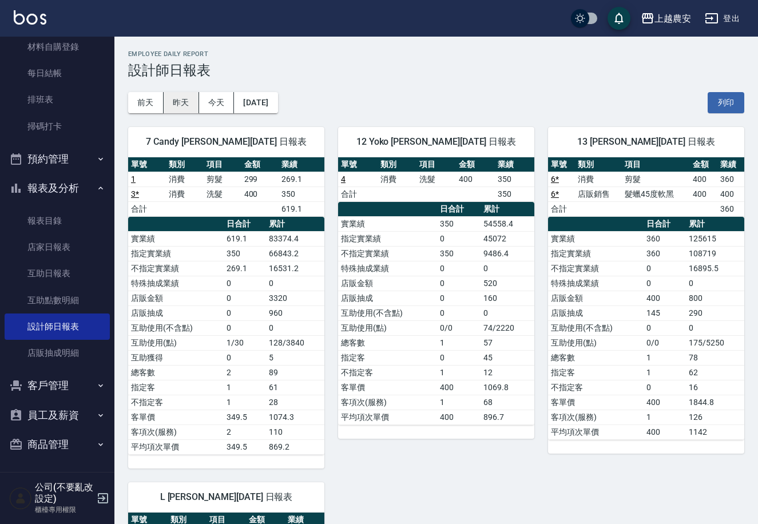
click at [176, 100] on button "昨天" at bounding box center [181, 102] width 35 height 21
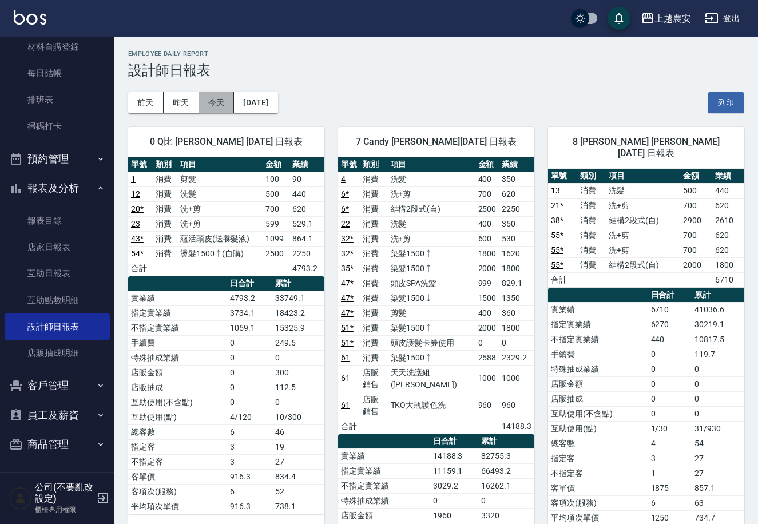
click at [202, 105] on button "今天" at bounding box center [216, 102] width 35 height 21
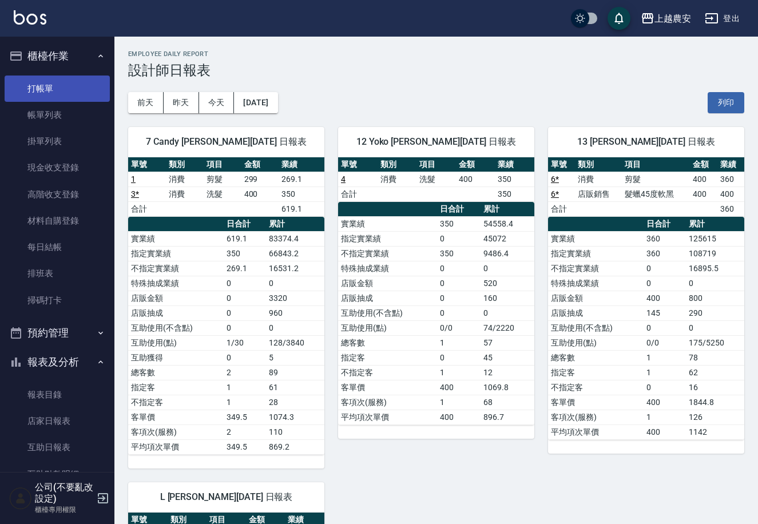
click at [93, 77] on link "打帳單" at bounding box center [57, 88] width 105 height 26
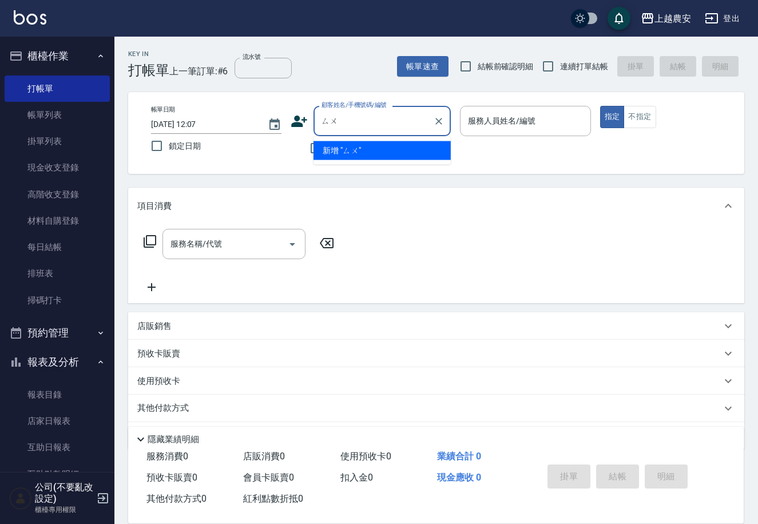
type input "蘇"
type input "小"
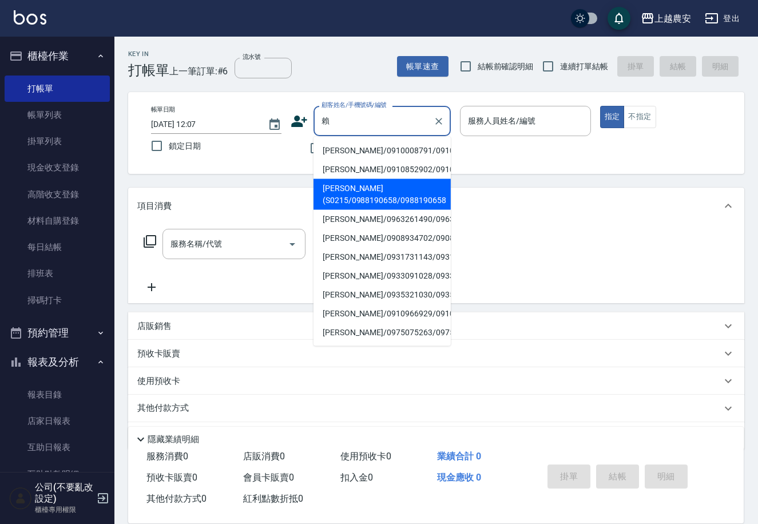
type input "[PERSON_NAME](S0215/0988190658/0988190658"
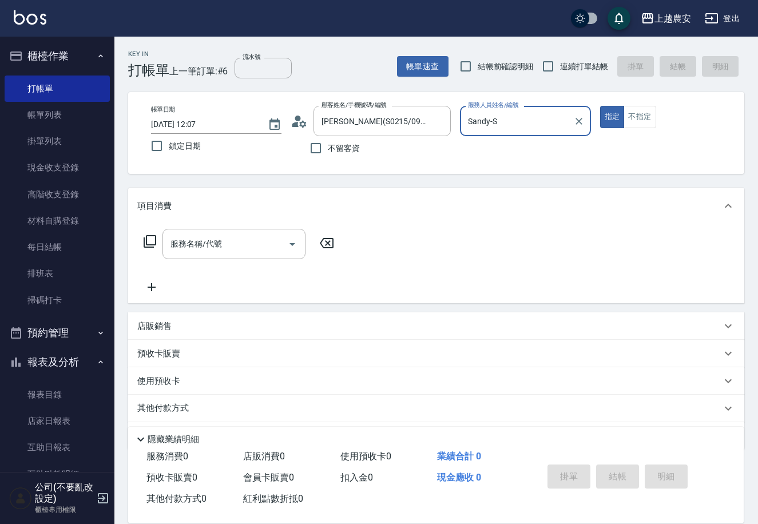
type input "Sandy-S"
click at [600, 106] on button "指定" at bounding box center [612, 117] width 25 height 22
type button "true"
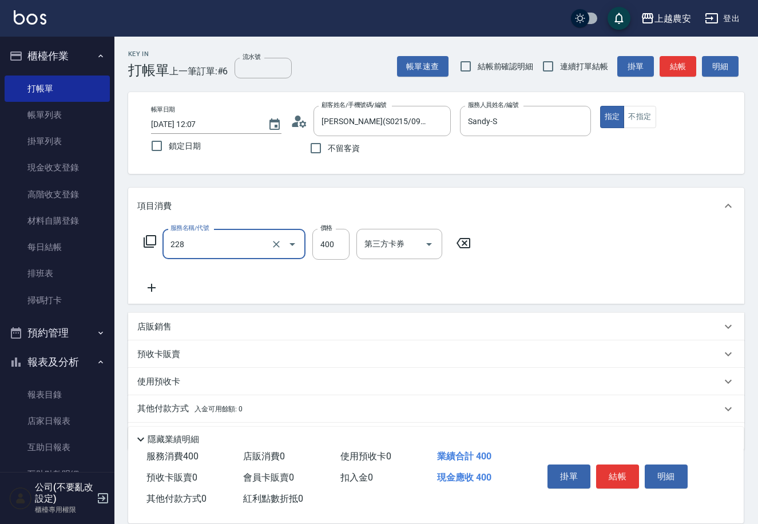
type input "洗髮(228)"
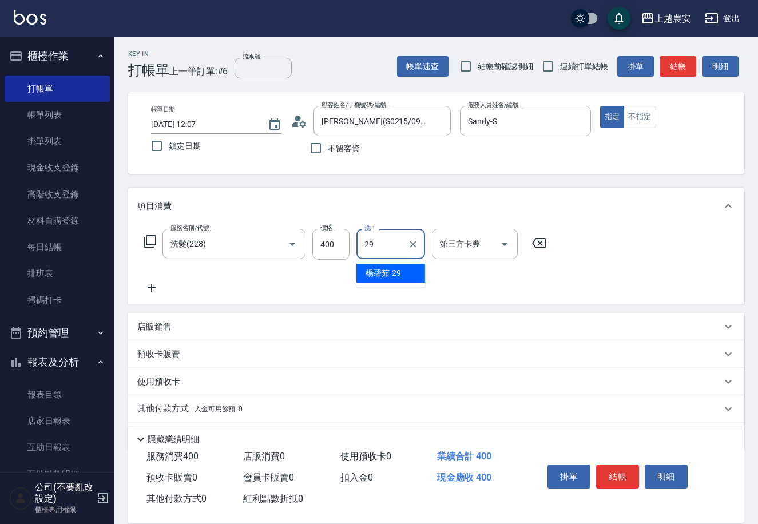
type input "[PERSON_NAME]-29"
click at [608, 472] on button "結帳" at bounding box center [617, 476] width 43 height 24
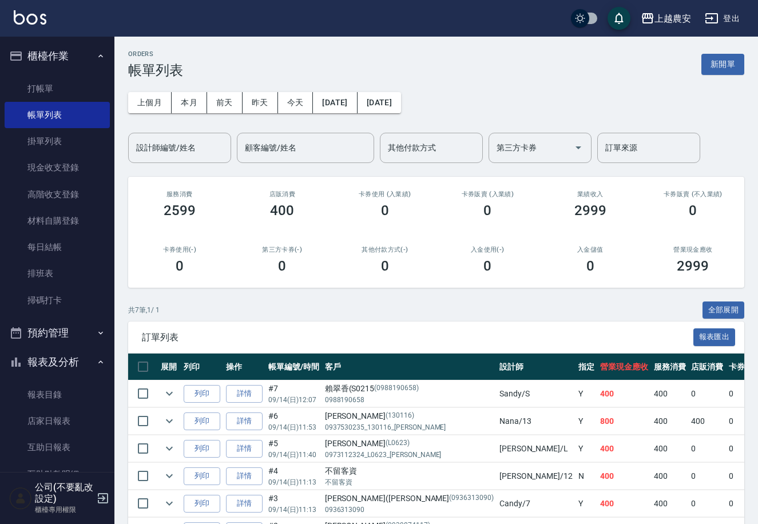
click at [152, 114] on div "上個月 本月 [DATE] [DATE] [DATE] [DATE] [DATE] 設計師編號/姓名 設計師編號/姓名 顧客編號/姓名 顧客編號/姓名 其他付…" at bounding box center [436, 120] width 616 height 85
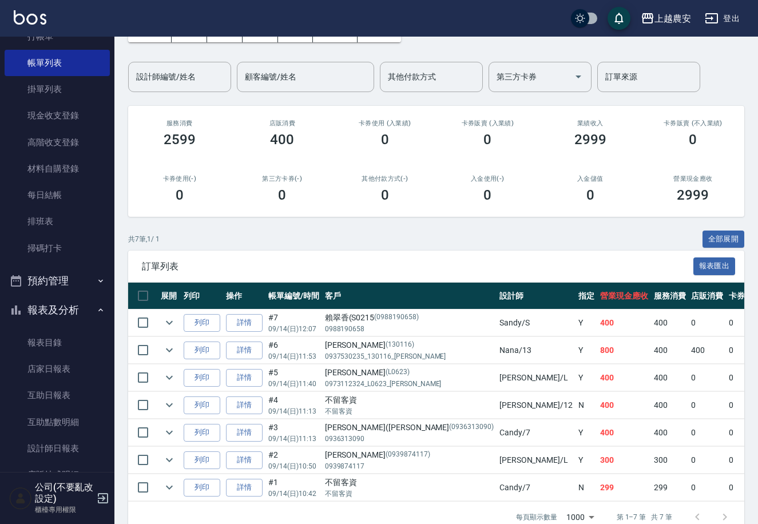
scroll to position [58, 0]
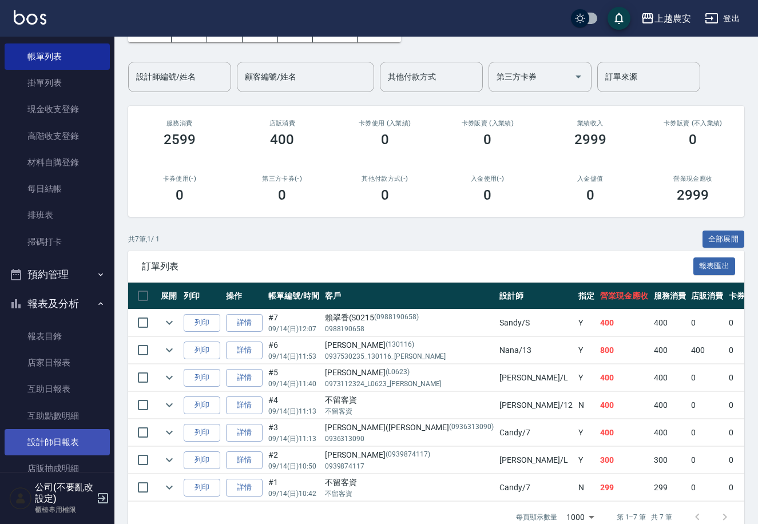
click at [62, 436] on link "設計師日報表" at bounding box center [57, 442] width 105 height 26
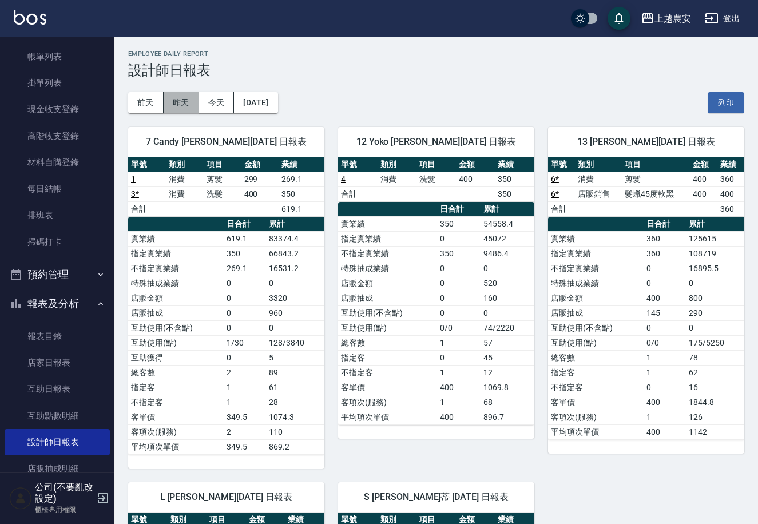
click at [186, 104] on button "昨天" at bounding box center [181, 102] width 35 height 21
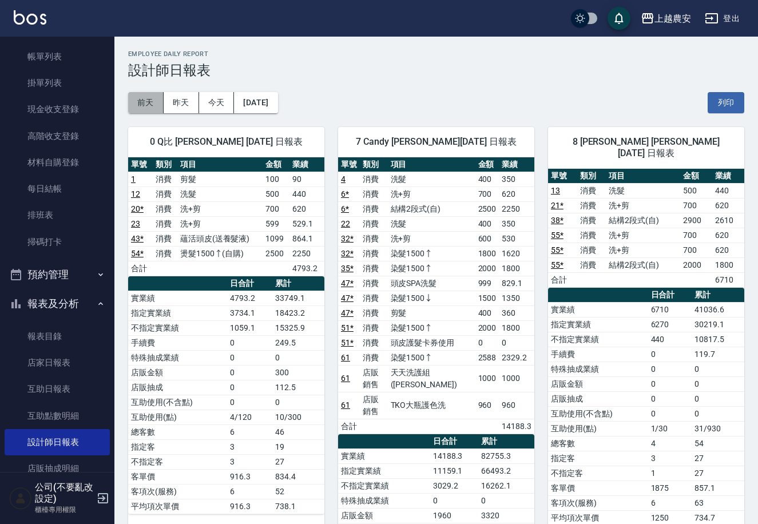
click at [153, 108] on button "前天" at bounding box center [145, 102] width 35 height 21
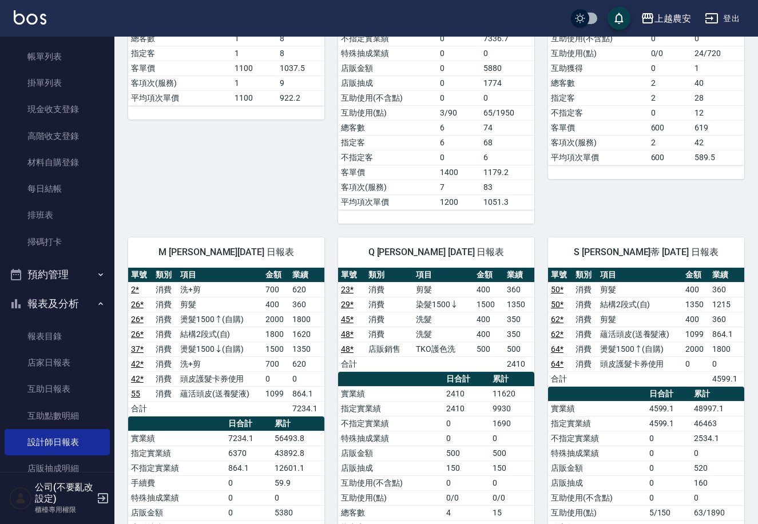
scroll to position [1884, 0]
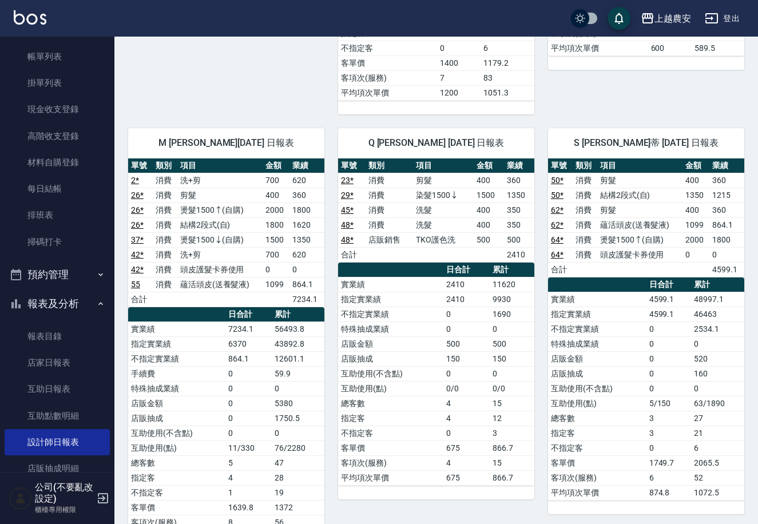
click at [79, 307] on button "報表及分析" at bounding box center [57, 304] width 105 height 30
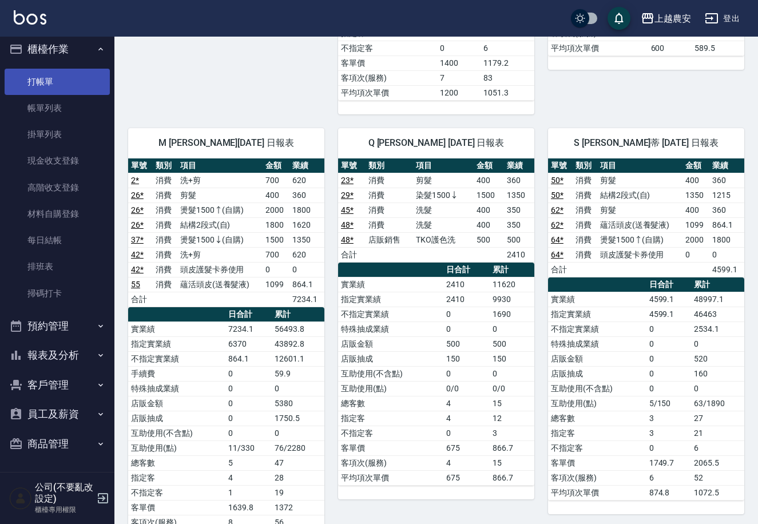
scroll to position [6, 0]
click at [66, 87] on link "打帳單" at bounding box center [57, 82] width 105 height 26
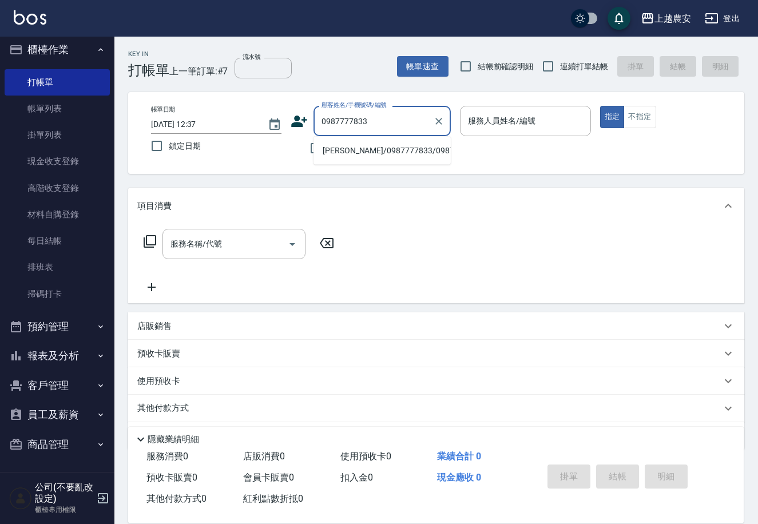
drag, startPoint x: 331, startPoint y: 118, endPoint x: 289, endPoint y: 118, distance: 41.7
click at [289, 118] on div "帳單日期 [DATE] 12:37 鎖定日期 顧客姓名/手機號碼/編號 0987777833 顧客姓名/手機號碼/編號 不留客資 服務人員姓名/編號 服務人員…" at bounding box center [436, 133] width 588 height 54
click at [399, 152] on li "[PERSON_NAME]/0987777833/0987777833" at bounding box center [381, 150] width 137 height 19
type input "[PERSON_NAME]/0987777833/0987777833"
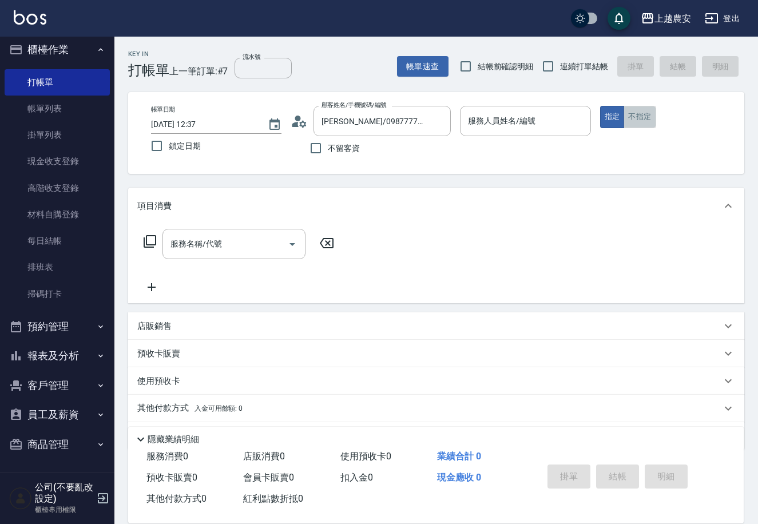
click at [639, 114] on button "不指定" at bounding box center [639, 117] width 32 height 22
click at [539, 130] on input "服務人員姓名/編號" at bounding box center [525, 121] width 120 height 20
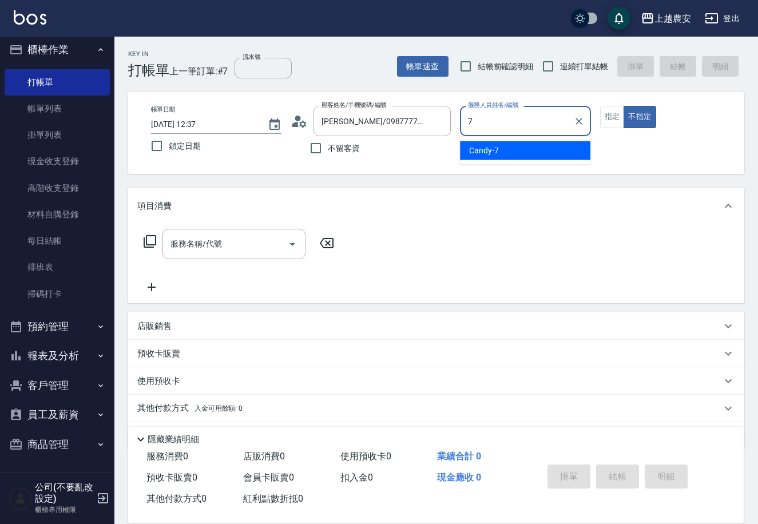
type input "Candy-7"
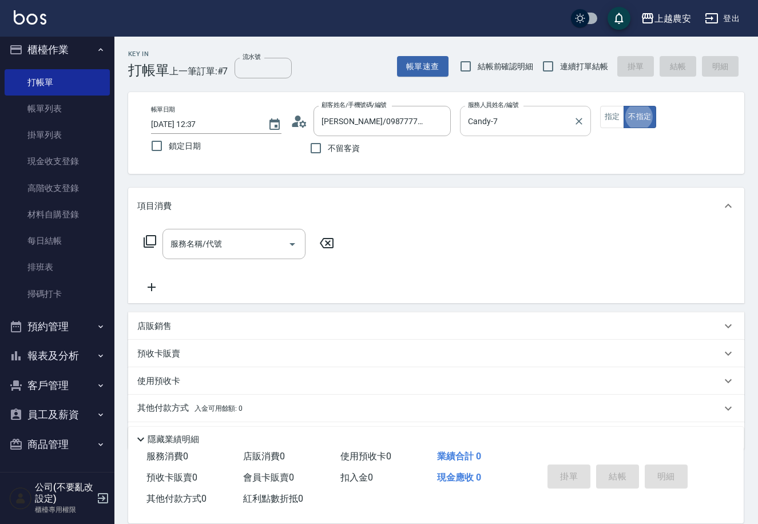
type button "false"
click at [143, 237] on icon at bounding box center [150, 241] width 14 height 14
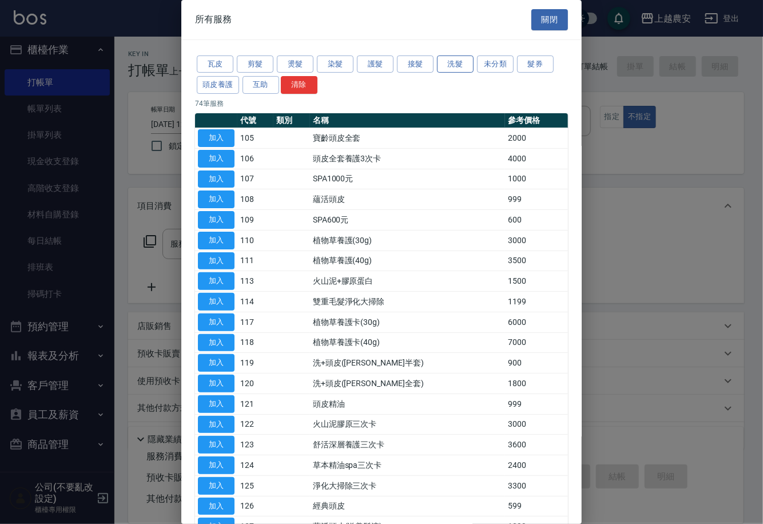
click at [465, 69] on button "洗髮" at bounding box center [455, 64] width 37 height 18
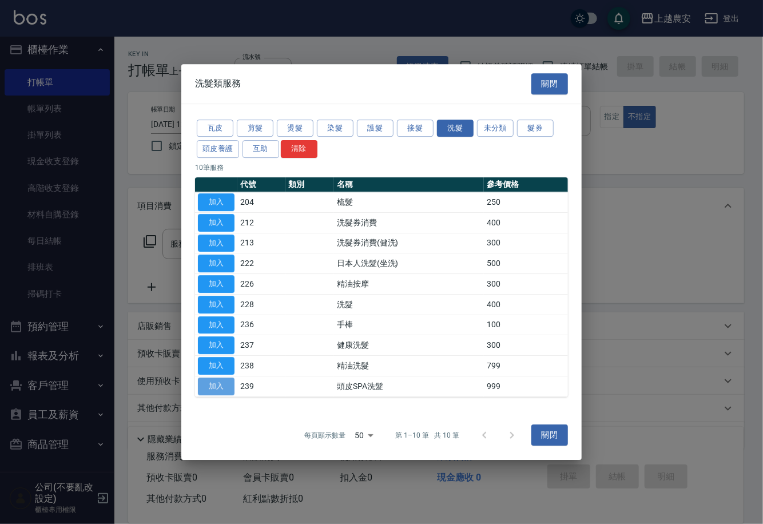
click at [225, 385] on button "加入" at bounding box center [216, 386] width 37 height 18
type input "頭皮SPA洗髮(239)"
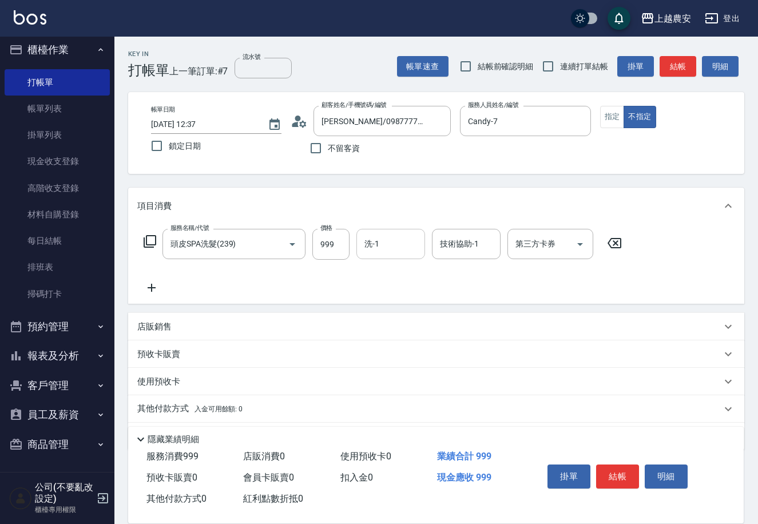
click at [416, 241] on input "洗-1" at bounding box center [390, 244] width 58 height 20
type input "蘇蘇-25"
click at [619, 479] on button "結帳" at bounding box center [617, 476] width 43 height 24
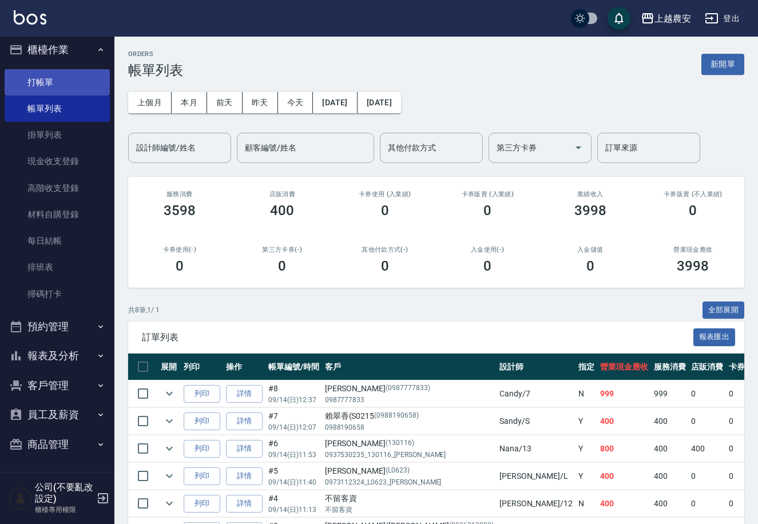
click at [100, 75] on link "打帳單" at bounding box center [57, 82] width 105 height 26
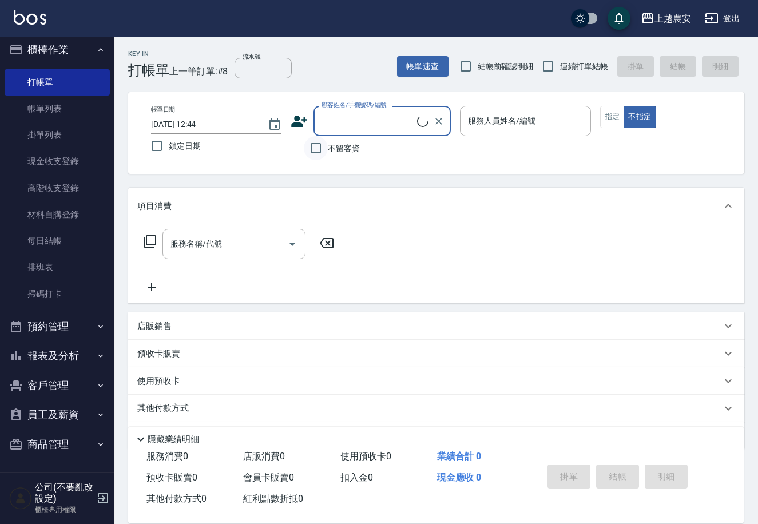
drag, startPoint x: 306, startPoint y: 142, endPoint x: 312, endPoint y: 142, distance: 5.7
click at [308, 142] on input "不留客資" at bounding box center [316, 148] width 24 height 24
checkbox input "true"
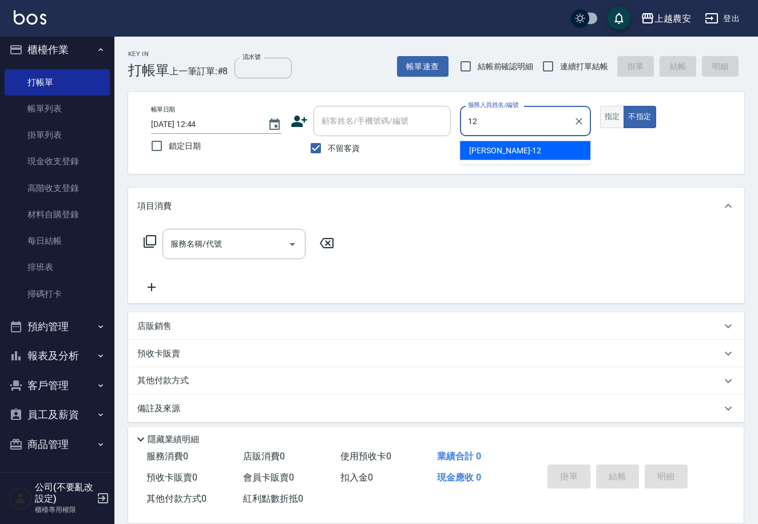
type input "12"
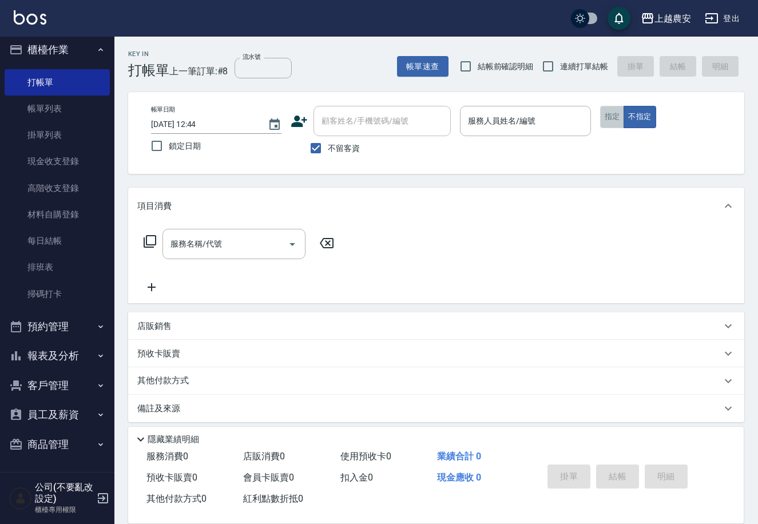
click at [618, 109] on button "指定" at bounding box center [612, 117] width 25 height 22
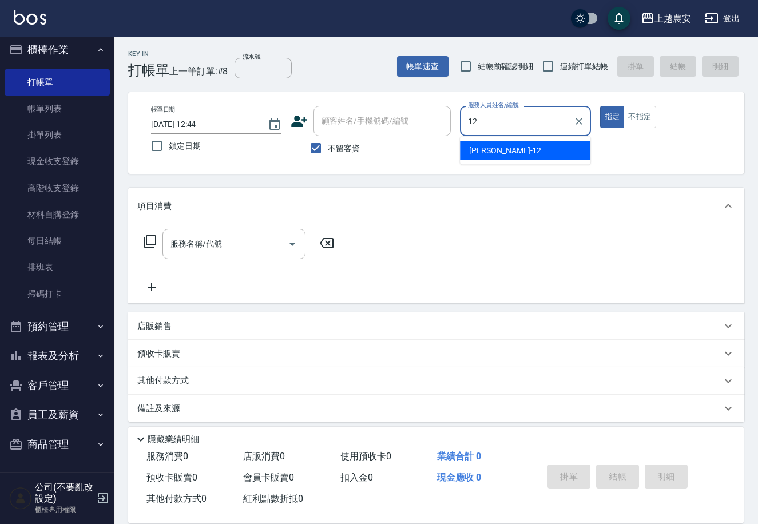
type input "Yoko-12"
type button "true"
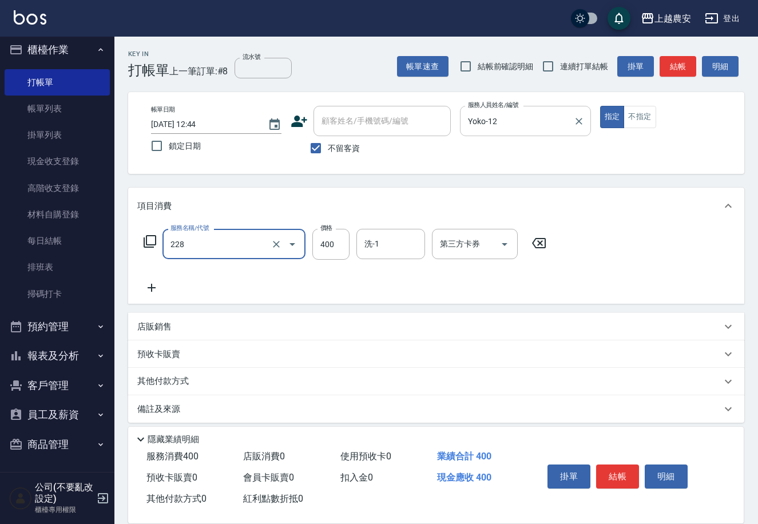
type input "洗髮(228)"
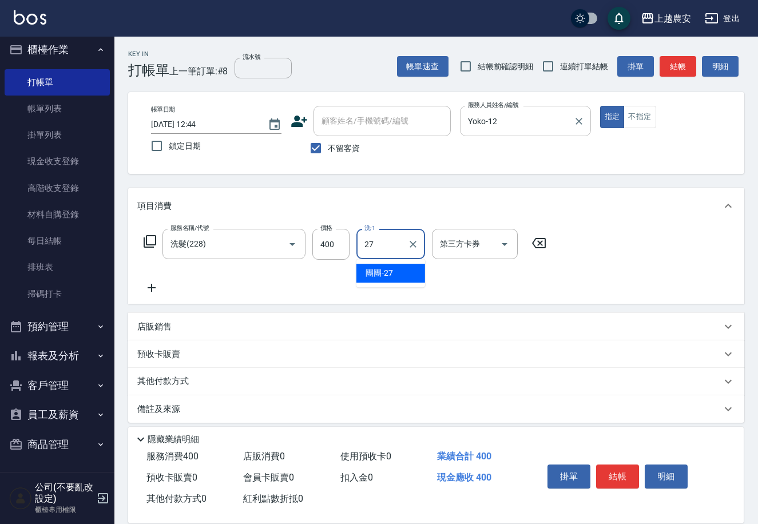
type input "團團-27"
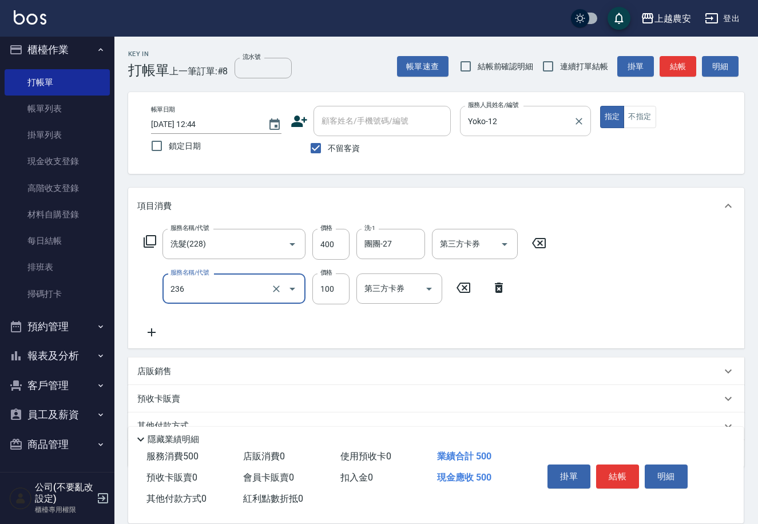
type input "手棒(236)"
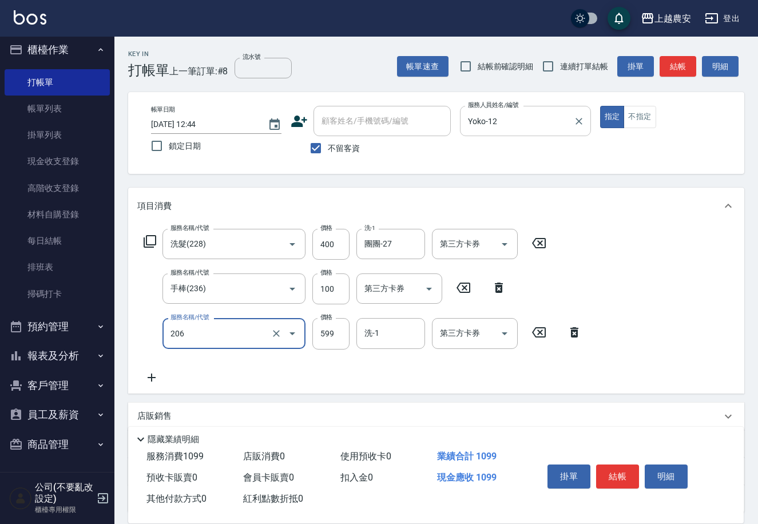
type input "洗+剪(206)"
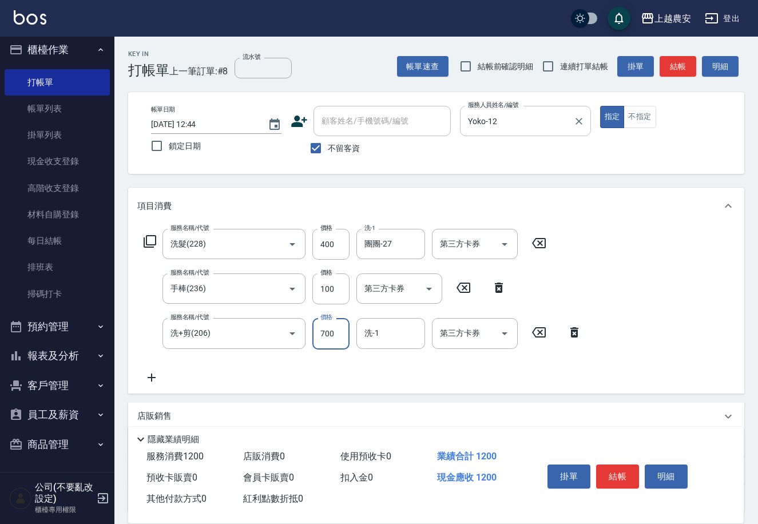
type input "700"
click at [602, 472] on button "結帳" at bounding box center [617, 476] width 43 height 24
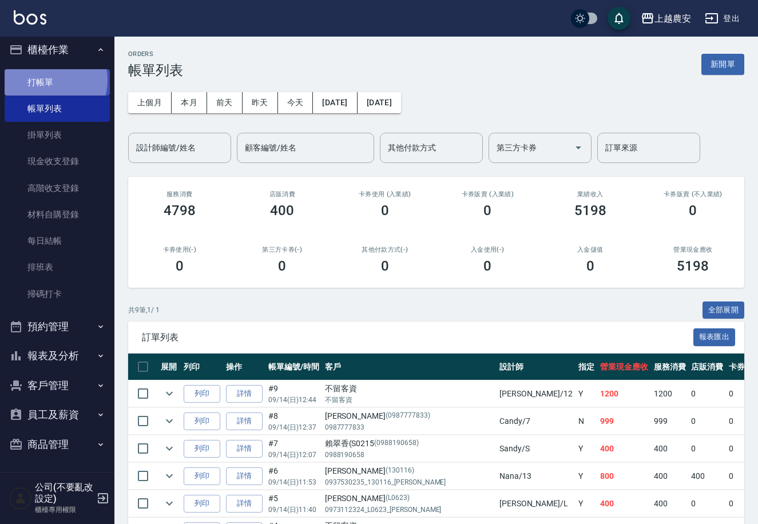
click at [46, 79] on link "打帳單" at bounding box center [57, 82] width 105 height 26
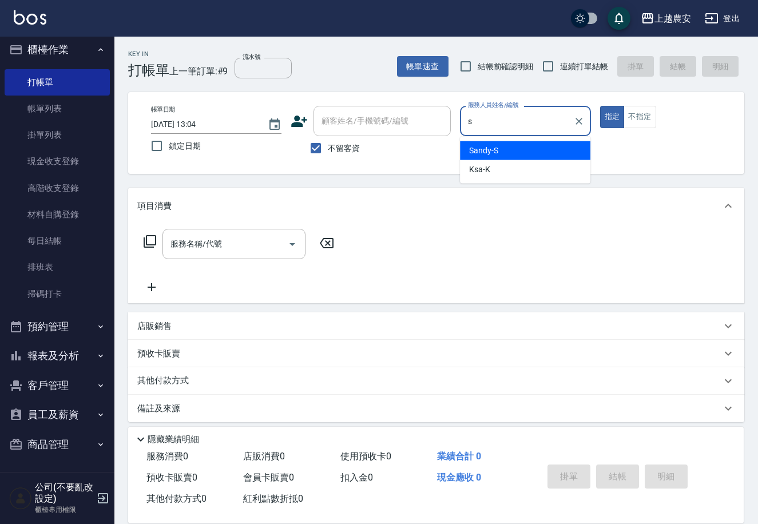
type input "Sandy-S"
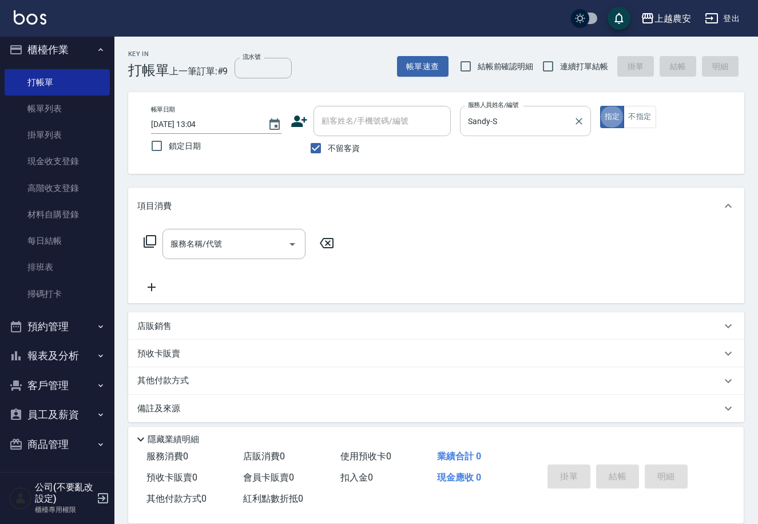
type button "true"
click at [154, 240] on icon at bounding box center [150, 241] width 14 height 14
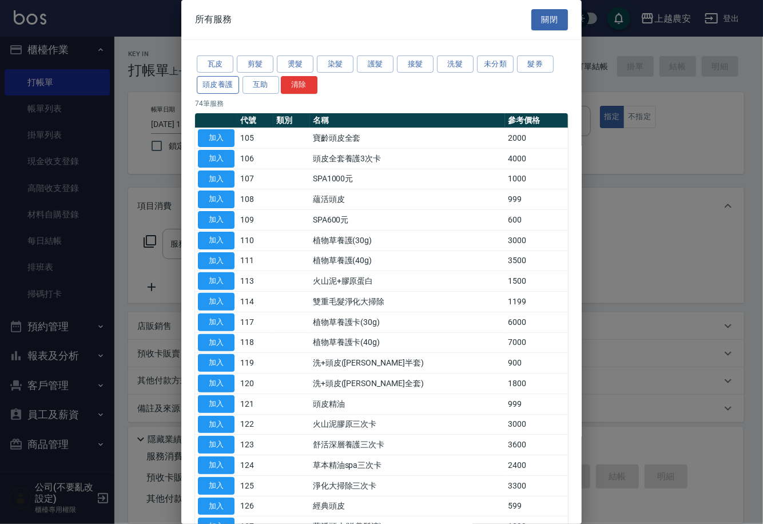
click at [232, 78] on button "頭皮養護" at bounding box center [218, 85] width 42 height 18
click at [202, 503] on button "加入" at bounding box center [216, 506] width 37 height 18
type input "蘊活頭皮(送養髮液)(127)"
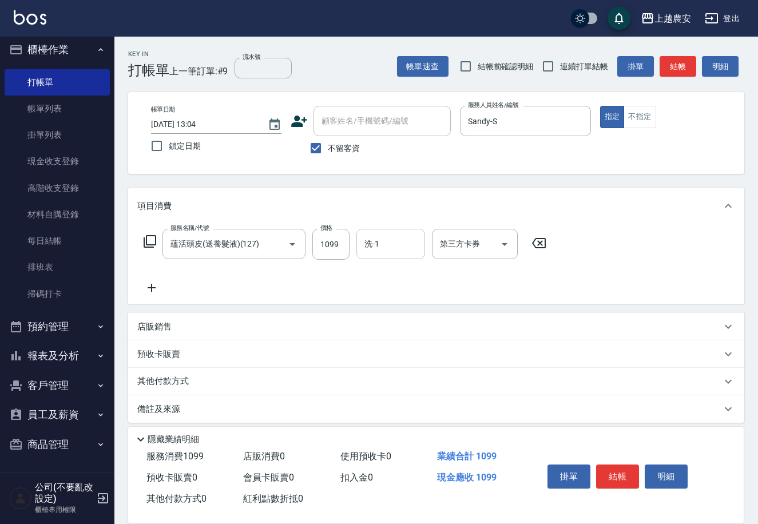
click at [404, 240] on input "洗-1" at bounding box center [390, 244] width 58 height 20
type input "[PERSON_NAME]-29"
click at [325, 149] on input "不留客資" at bounding box center [316, 148] width 24 height 24
checkbox input "false"
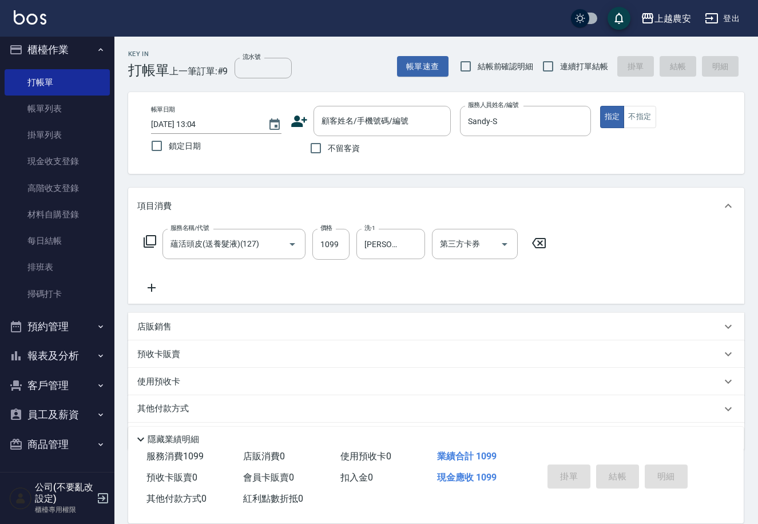
click at [150, 240] on icon at bounding box center [150, 241] width 14 height 14
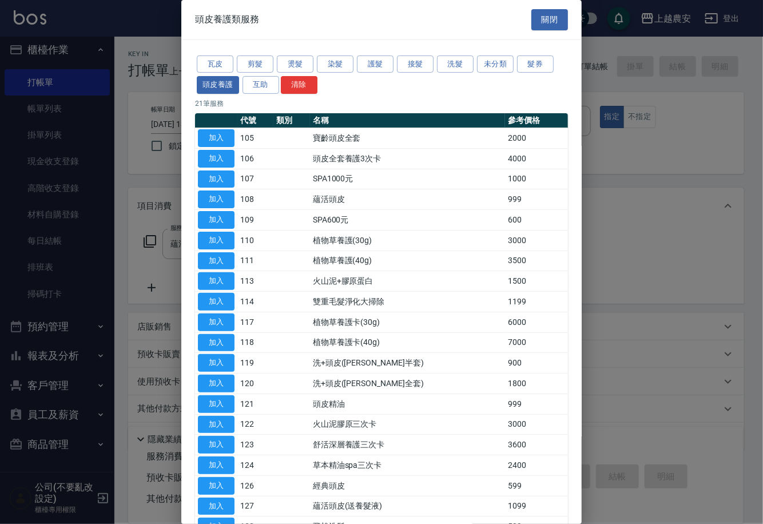
click at [757, 91] on div at bounding box center [381, 262] width 763 height 524
click at [554, 25] on button "關閉" at bounding box center [549, 19] width 37 height 21
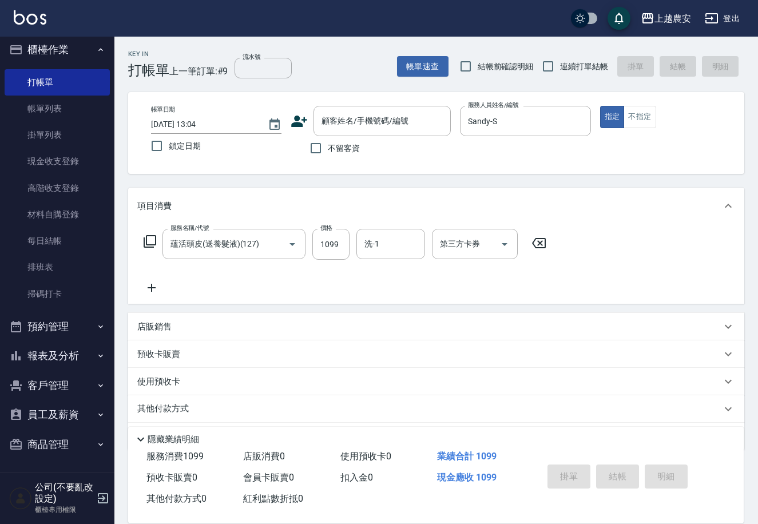
click at [149, 286] on icon at bounding box center [151, 288] width 29 height 14
type input "[PERSON_NAME]-29"
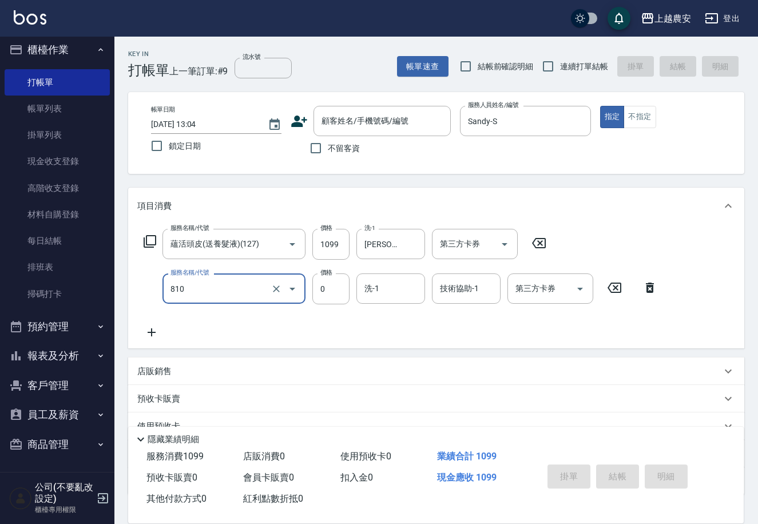
type input "頭皮護髮卡券使用(810)"
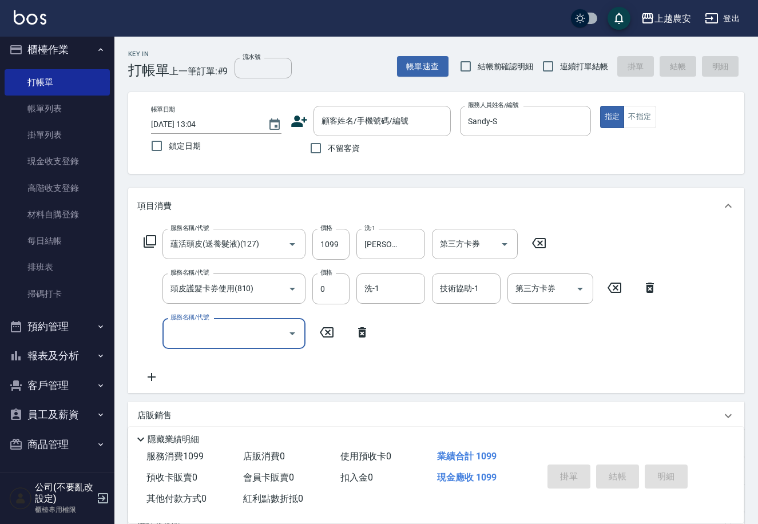
click at [361, 325] on icon at bounding box center [362, 332] width 29 height 14
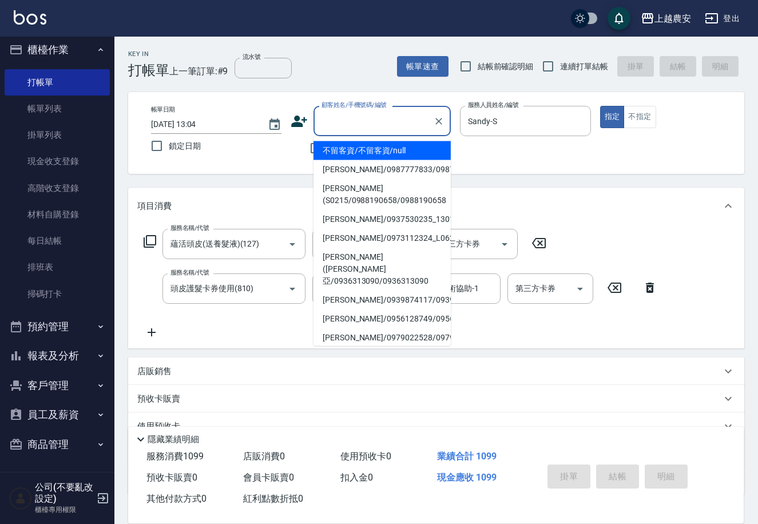
click at [377, 124] on input "顧客姓名/手機號碼/編號" at bounding box center [374, 121] width 110 height 20
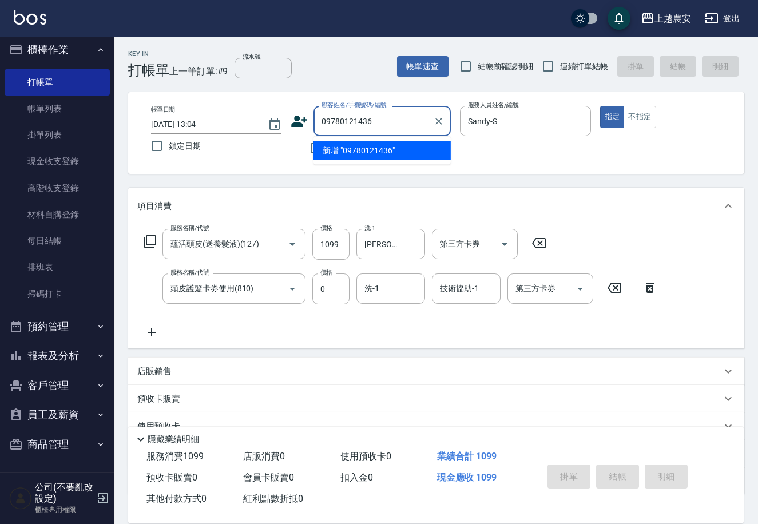
drag, startPoint x: 382, startPoint y: 118, endPoint x: 347, endPoint y: 121, distance: 35.6
click at [347, 121] on input "09780121436" at bounding box center [374, 121] width 110 height 20
type input "[PERSON_NAME]/0978011436/0978011436"
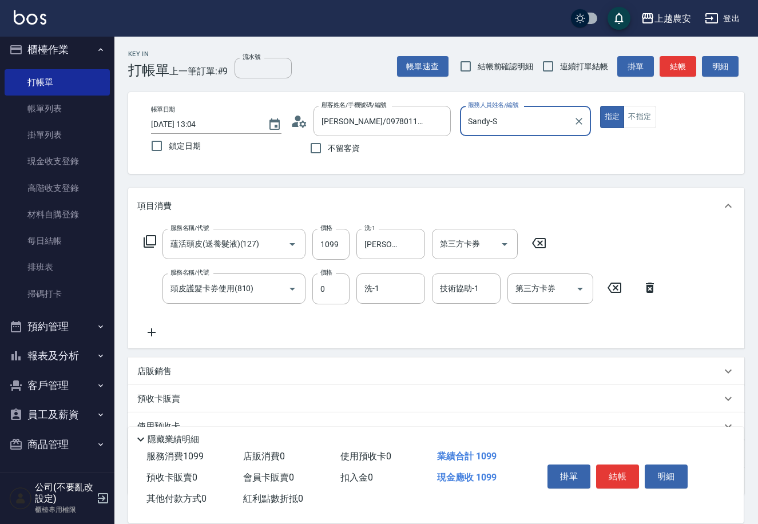
click at [600, 106] on button "指定" at bounding box center [612, 117] width 25 height 22
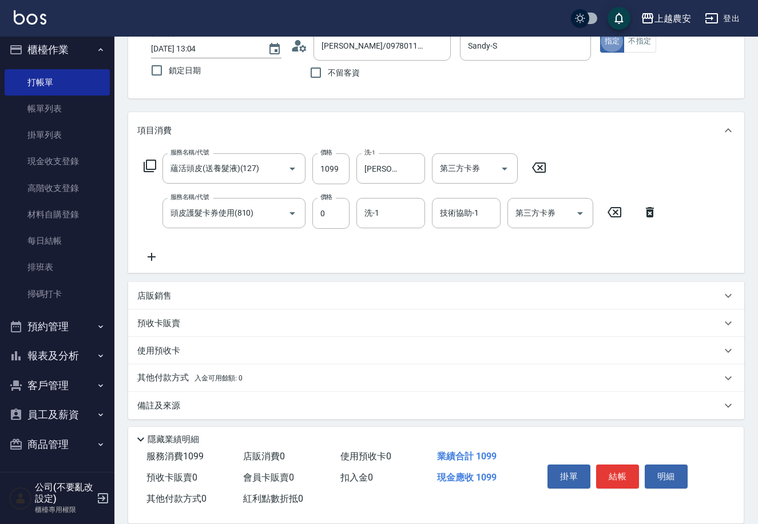
scroll to position [78, 0]
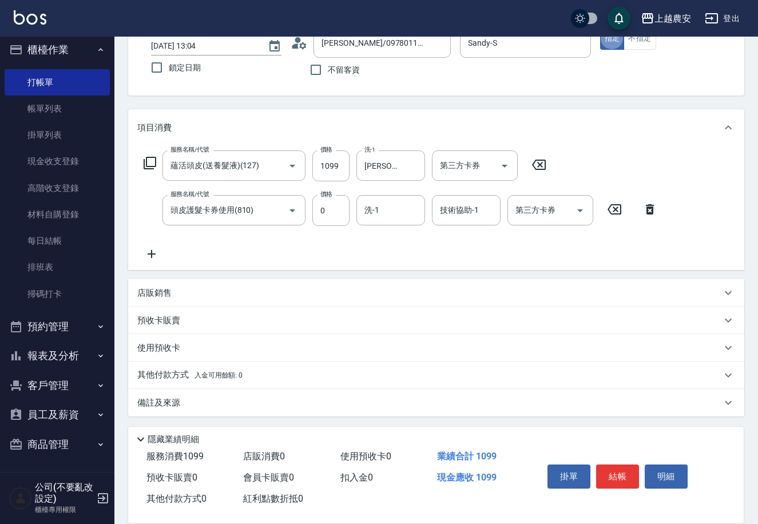
click at [157, 367] on div "其他付款方式 入金可用餘額: 0" at bounding box center [436, 374] width 616 height 27
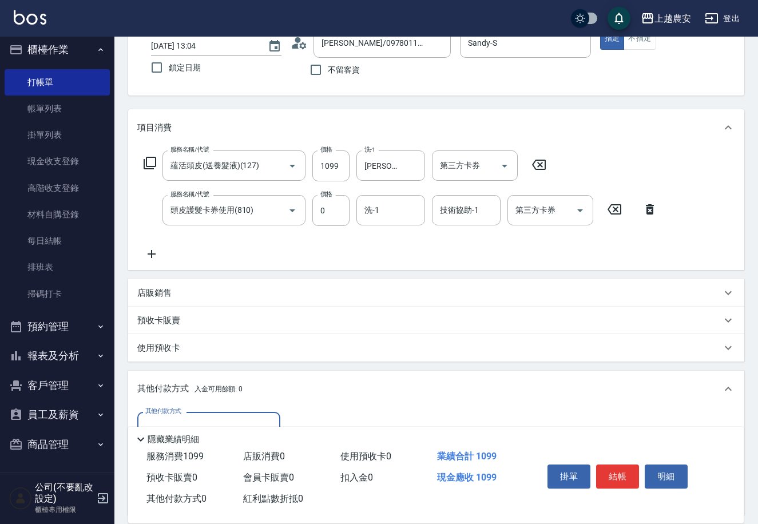
scroll to position [213, 0]
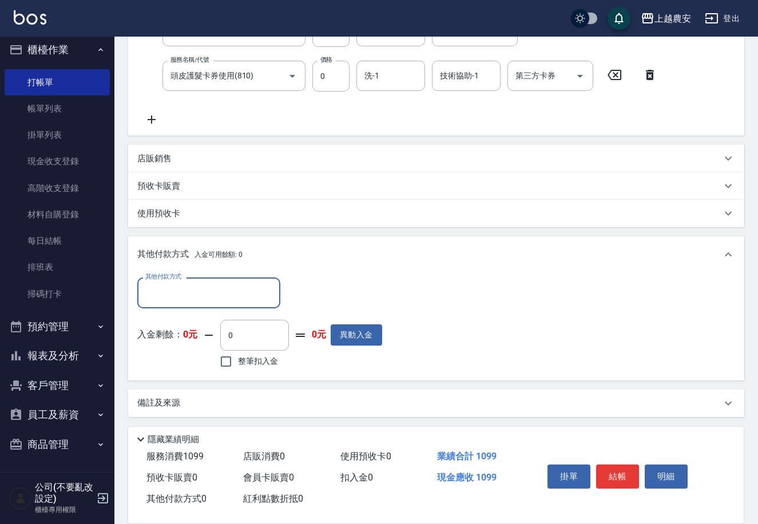
click at [168, 299] on input "其他付款方式" at bounding box center [208, 292] width 133 height 20
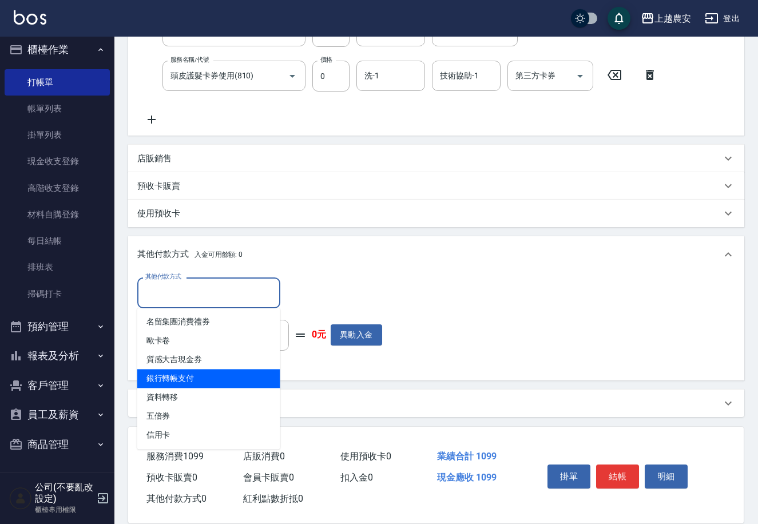
click at [197, 369] on span "銀行轉帳支付" at bounding box center [208, 378] width 143 height 19
type input "銀行轉帳支付"
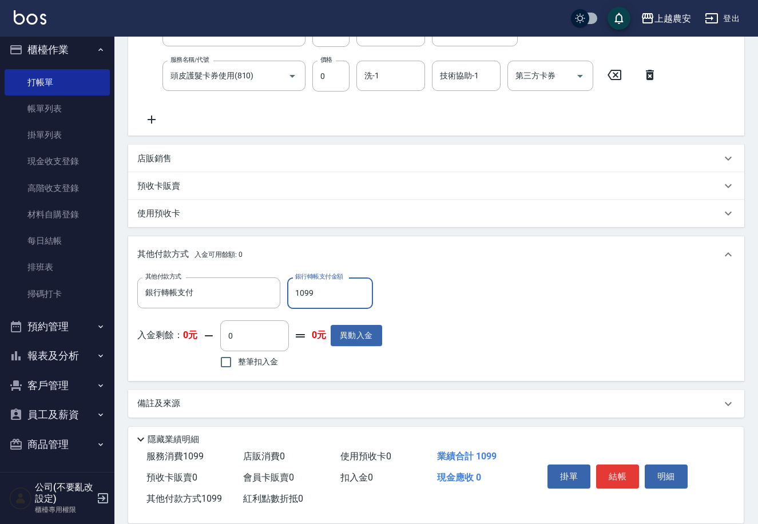
type input "1099"
click at [569, 293] on div "其他付款方式 銀行轉帳支付 其他付款方式 銀行轉帳支付金額 1099 銀行轉帳支付金額 入金剩餘： 0元 0 ​ 整筆扣入金 0元 異動入金" at bounding box center [436, 324] width 598 height 94
click at [626, 482] on button "結帳" at bounding box center [617, 476] width 43 height 24
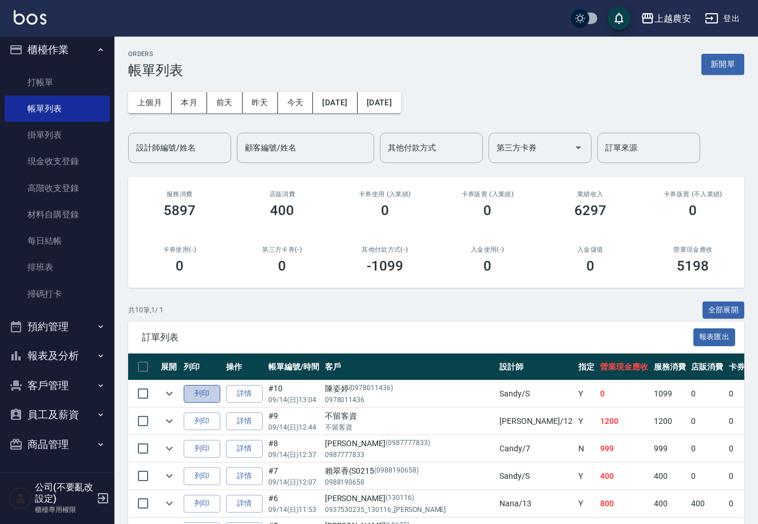
click at [215, 391] on button "列印" at bounding box center [202, 394] width 37 height 18
click at [261, 387] on link "詳情" at bounding box center [244, 394] width 37 height 18
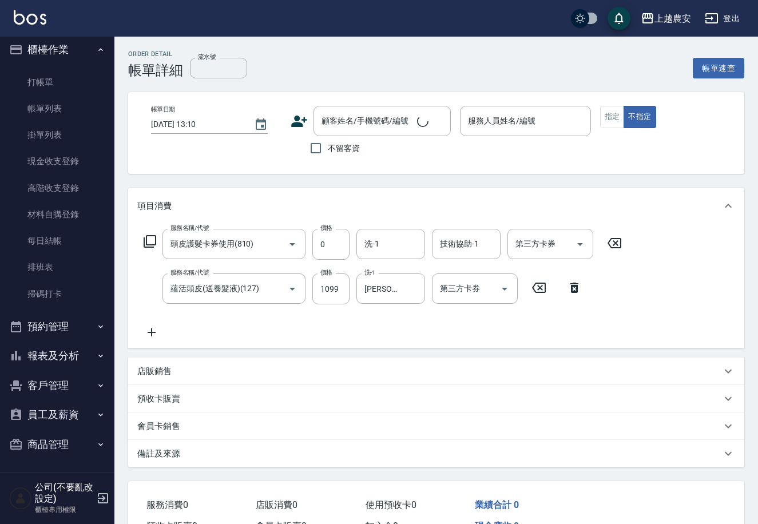
type input "頭皮護髮卡券使用(810)"
type input "蘊活頭皮(送養髮液)(127)"
type input "[DATE] 13:04"
type input "Sandy-S"
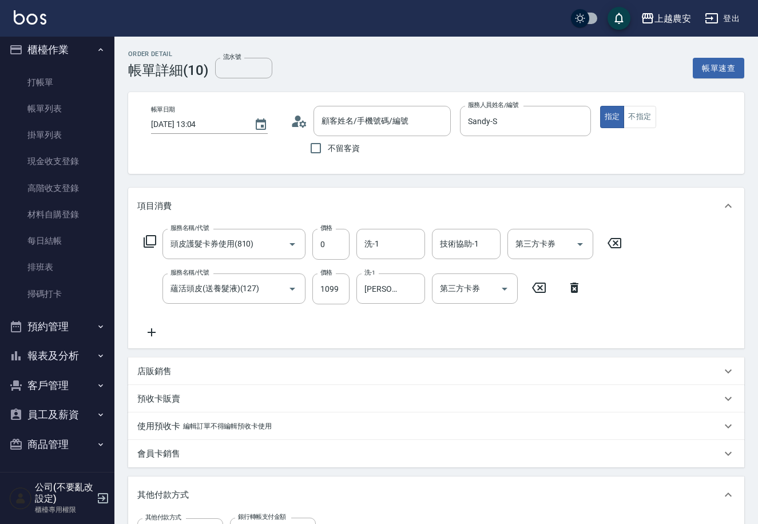
type input "[PERSON_NAME]/0978011436/0978011436"
click at [409, 292] on icon "Clear" at bounding box center [412, 288] width 11 height 11
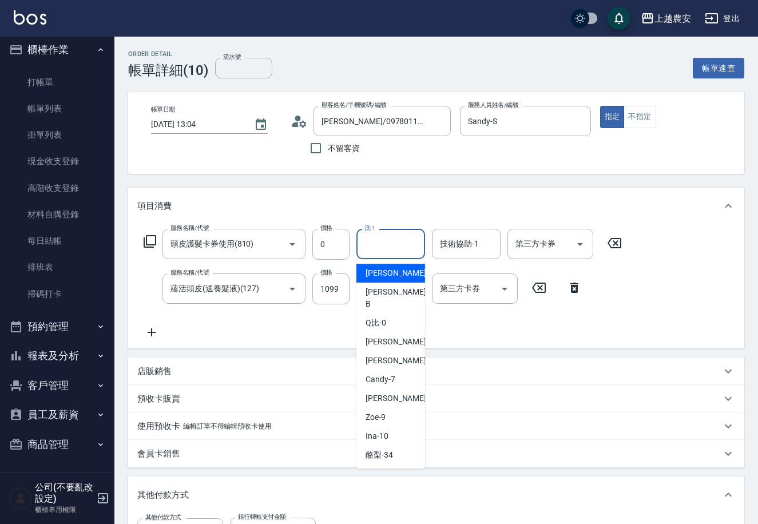
click at [397, 246] on input "洗-1" at bounding box center [390, 244] width 58 height 20
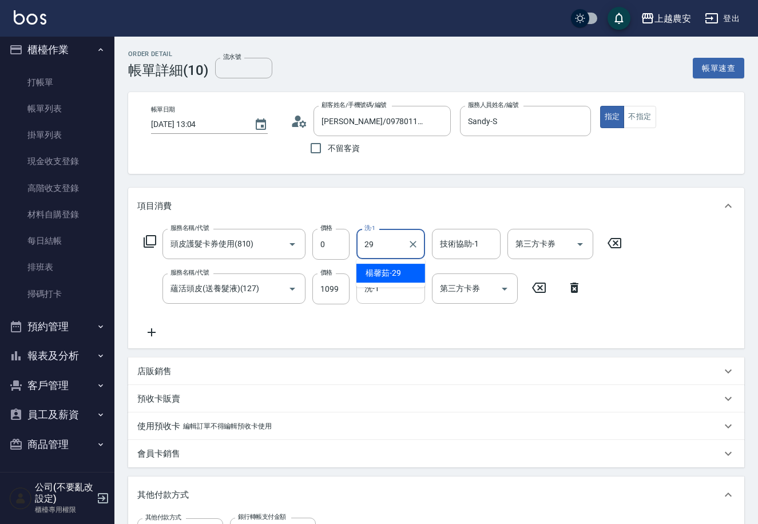
type input "[PERSON_NAME]-29"
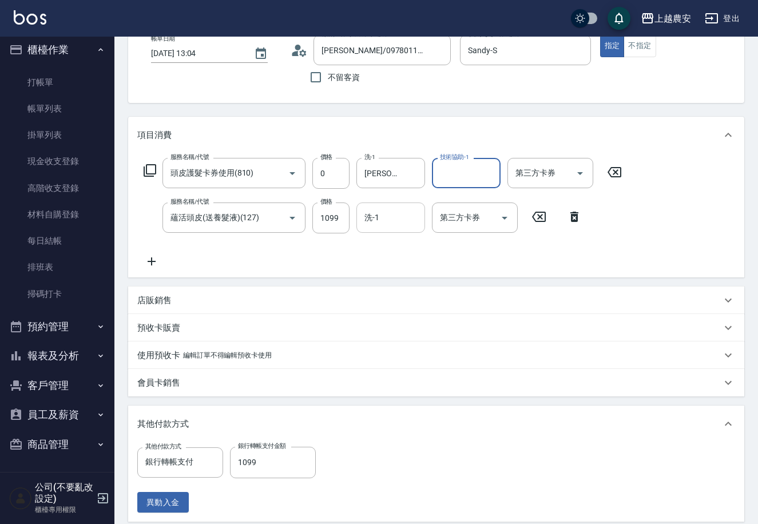
scroll to position [226, 0]
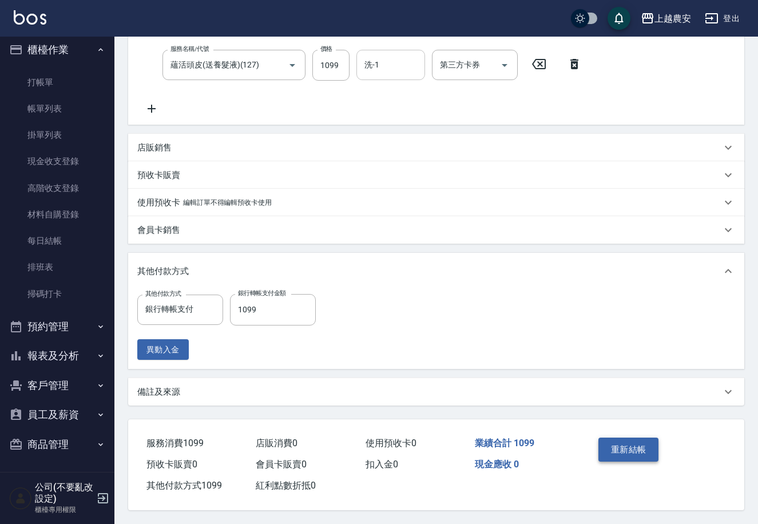
click at [649, 446] on button "重新結帳" at bounding box center [628, 449] width 61 height 24
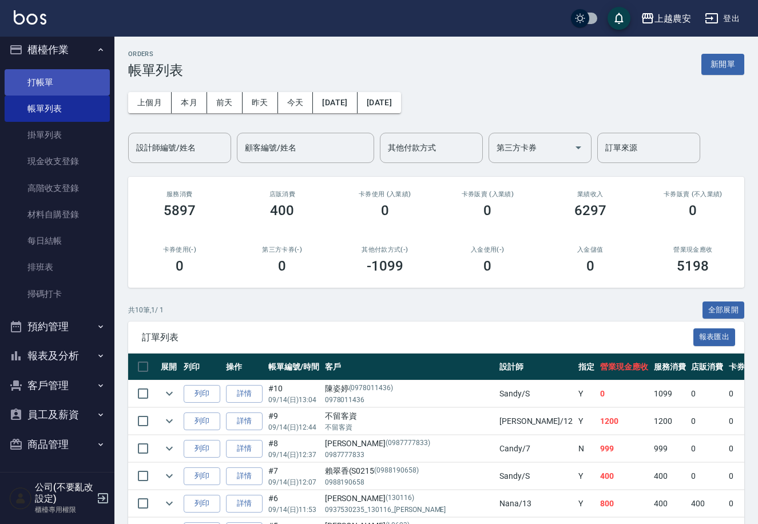
click at [83, 89] on link "打帳單" at bounding box center [57, 82] width 105 height 26
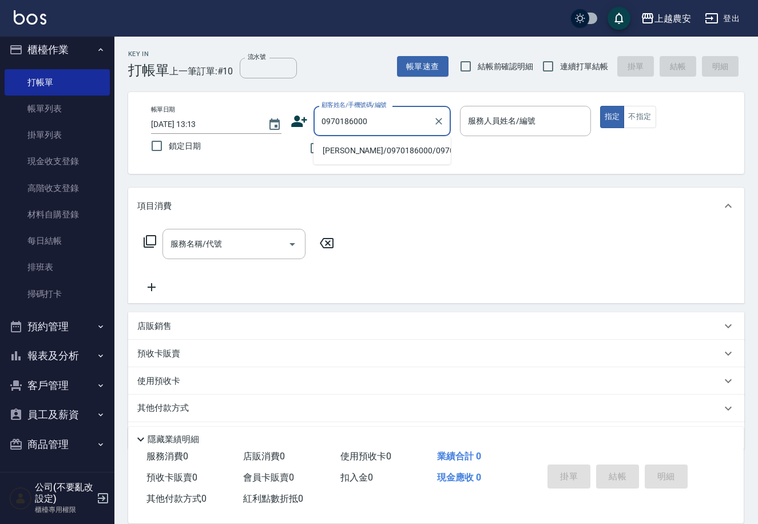
click at [371, 150] on li "[PERSON_NAME]/0970186000/0970186000" at bounding box center [381, 150] width 137 height 19
type input "[PERSON_NAME]/0970186000/0970186000"
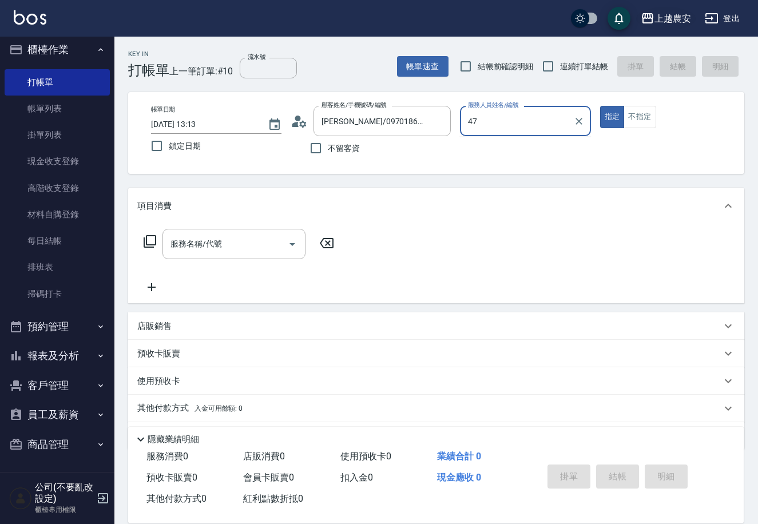
type input "4"
type input "Candy-7"
type button "true"
click at [651, 121] on button "不指定" at bounding box center [639, 117] width 32 height 22
click at [237, 245] on input "服務名稱/代號" at bounding box center [226, 244] width 116 height 20
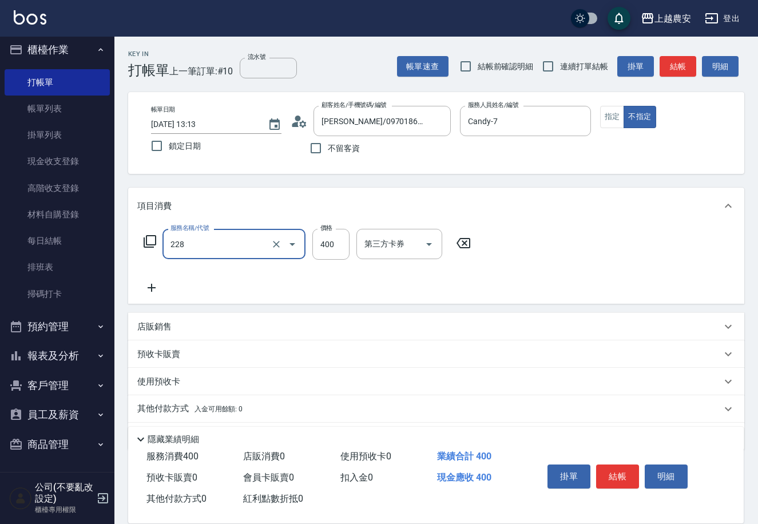
type input "洗髮(228)"
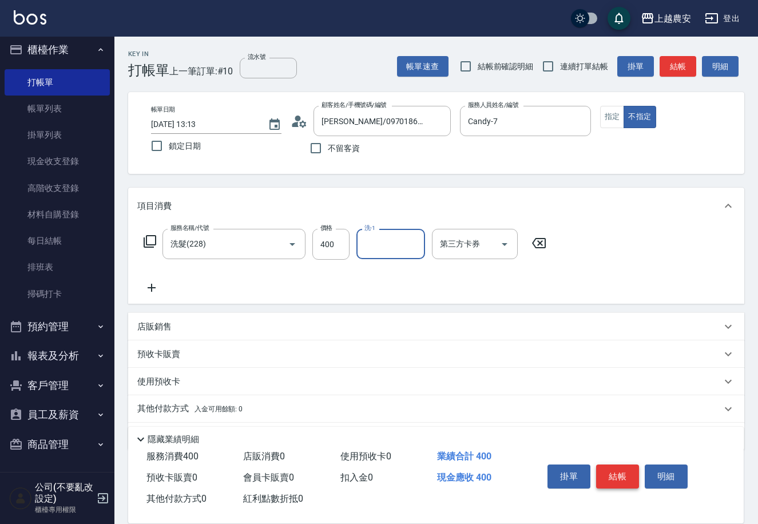
click at [621, 483] on button "結帳" at bounding box center [617, 476] width 43 height 24
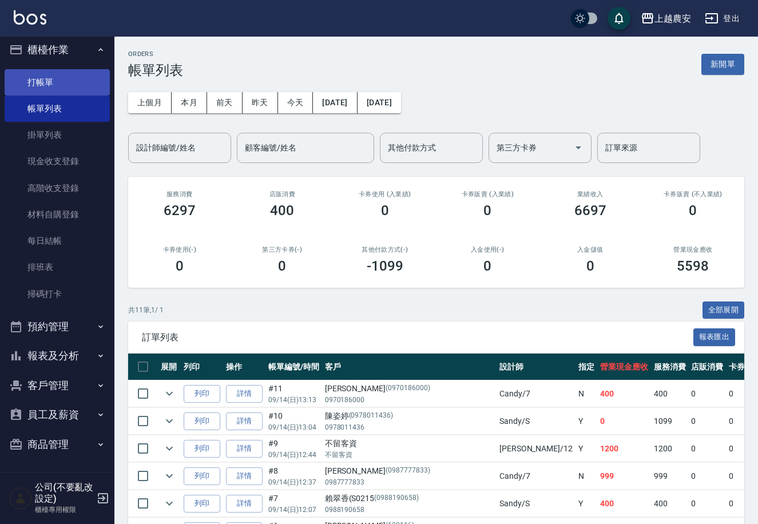
click at [92, 82] on link "打帳單" at bounding box center [57, 82] width 105 height 26
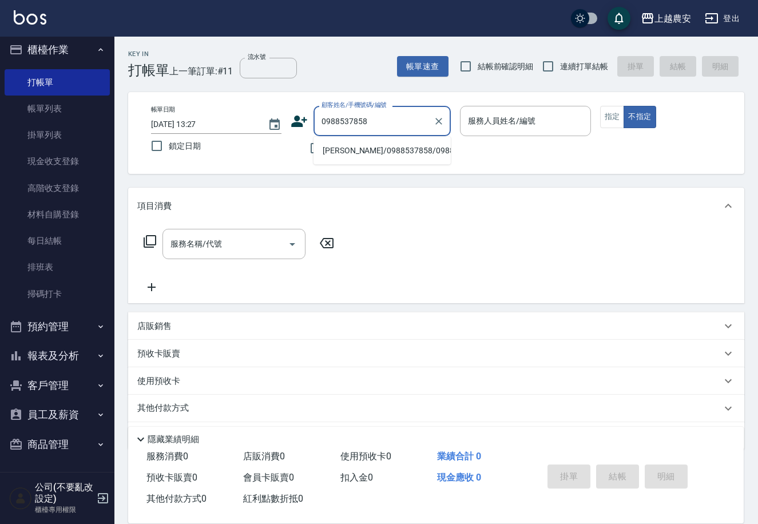
type input "[PERSON_NAME]/0988537858/0988537858"
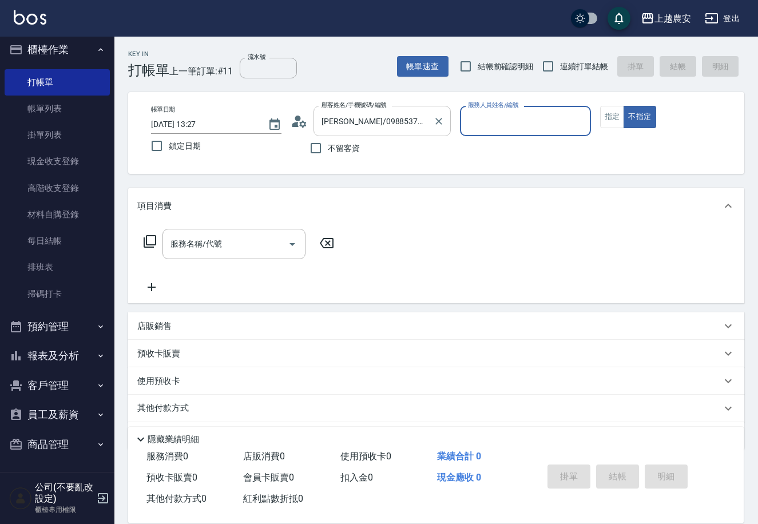
type input "[PERSON_NAME]"
click at [610, 113] on button "指定" at bounding box center [612, 117] width 25 height 22
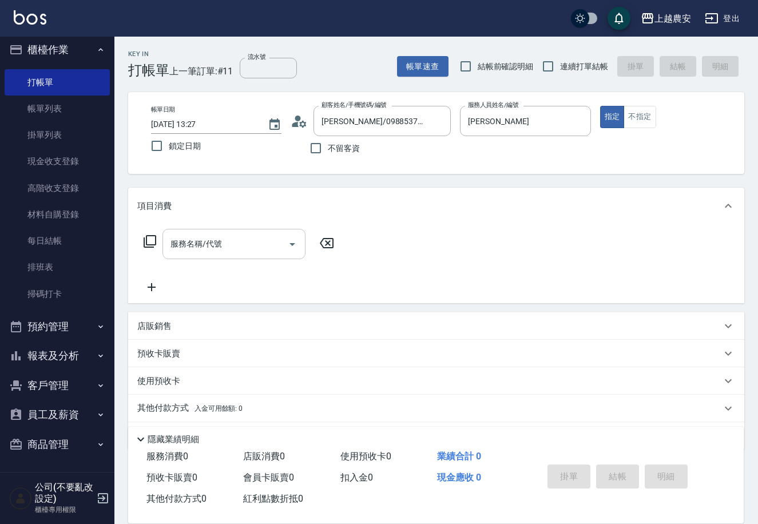
click at [224, 245] on input "服務名稱/代號" at bounding box center [226, 244] width 116 height 20
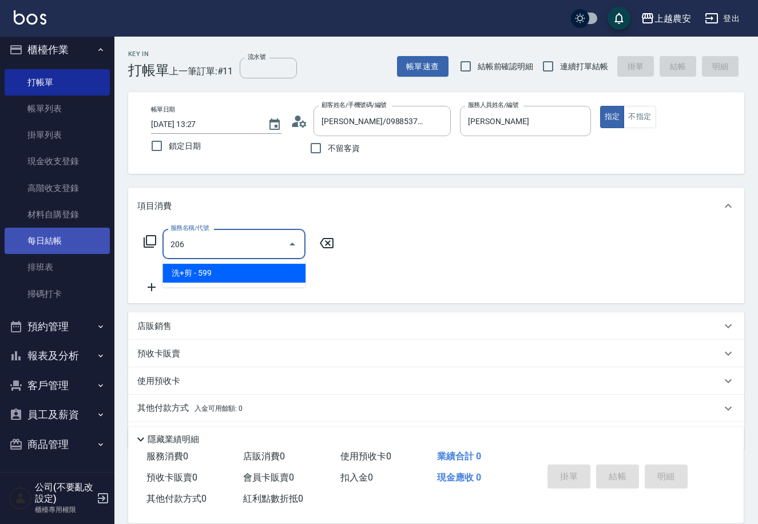
type input "洗+剪(206)"
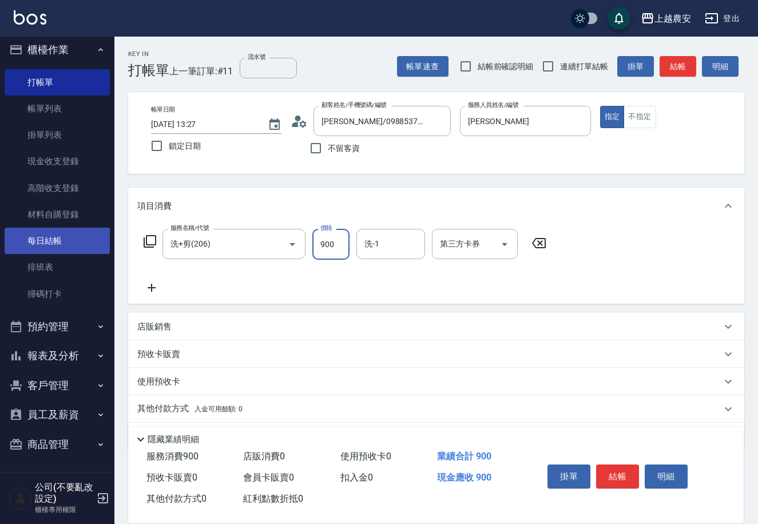
type input "900"
type input "[PERSON_NAME]-32"
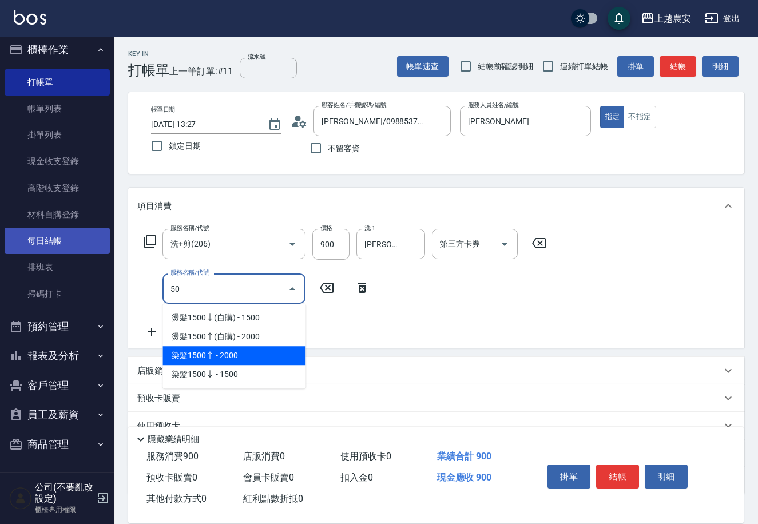
type input "染髮1500↑(503)"
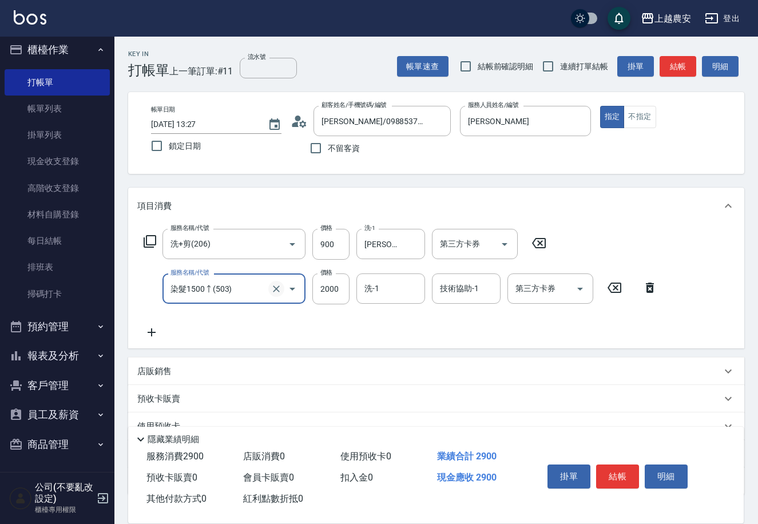
click at [278, 289] on icon "Clear" at bounding box center [275, 288] width 11 height 11
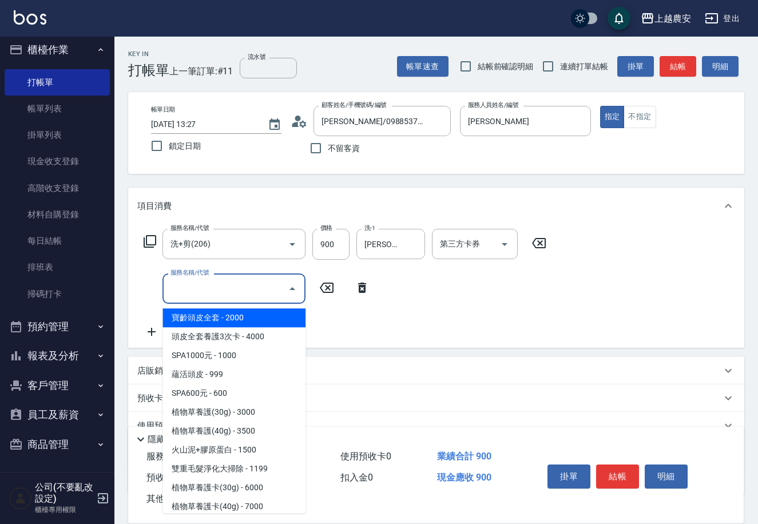
type input "0"
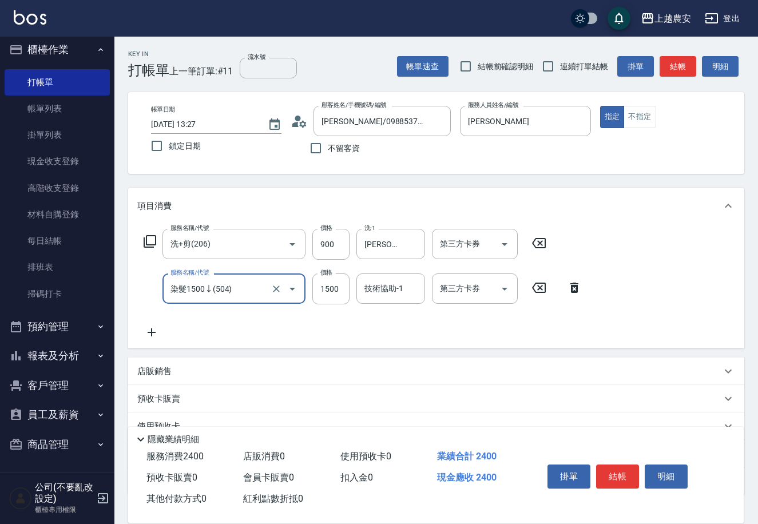
type input "染髮1500↓(504)"
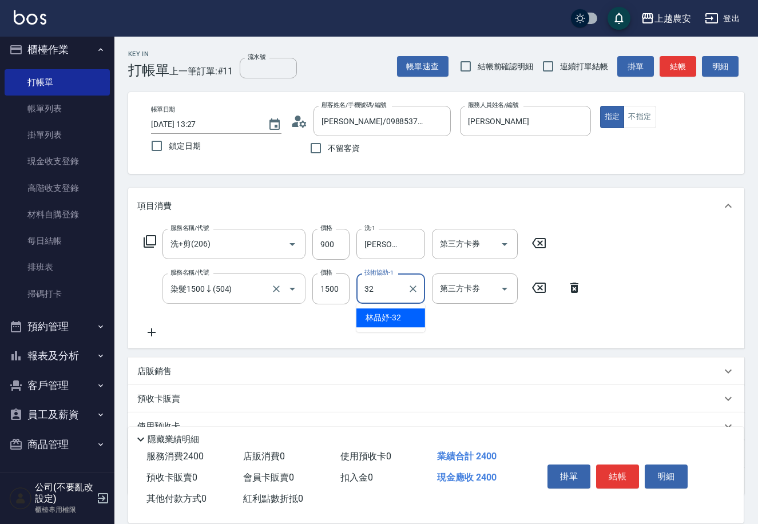
type input "[PERSON_NAME]-32"
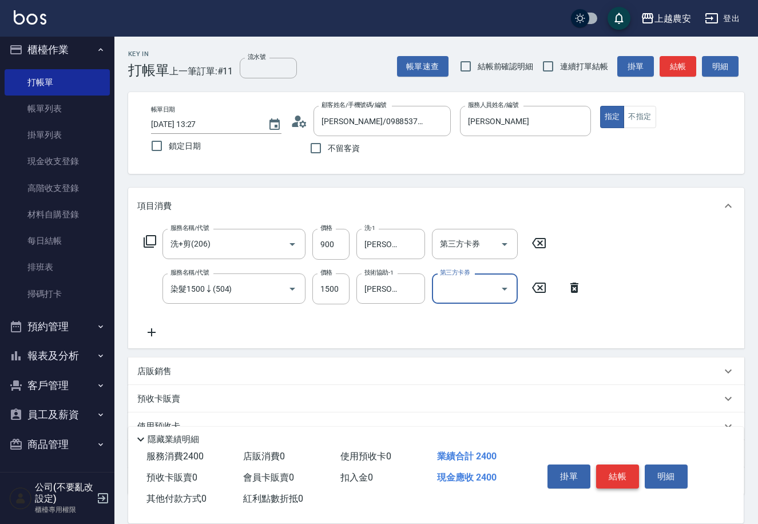
click at [614, 476] on button "結帳" at bounding box center [617, 476] width 43 height 24
